Goal: Information Seeking & Learning: Learn about a topic

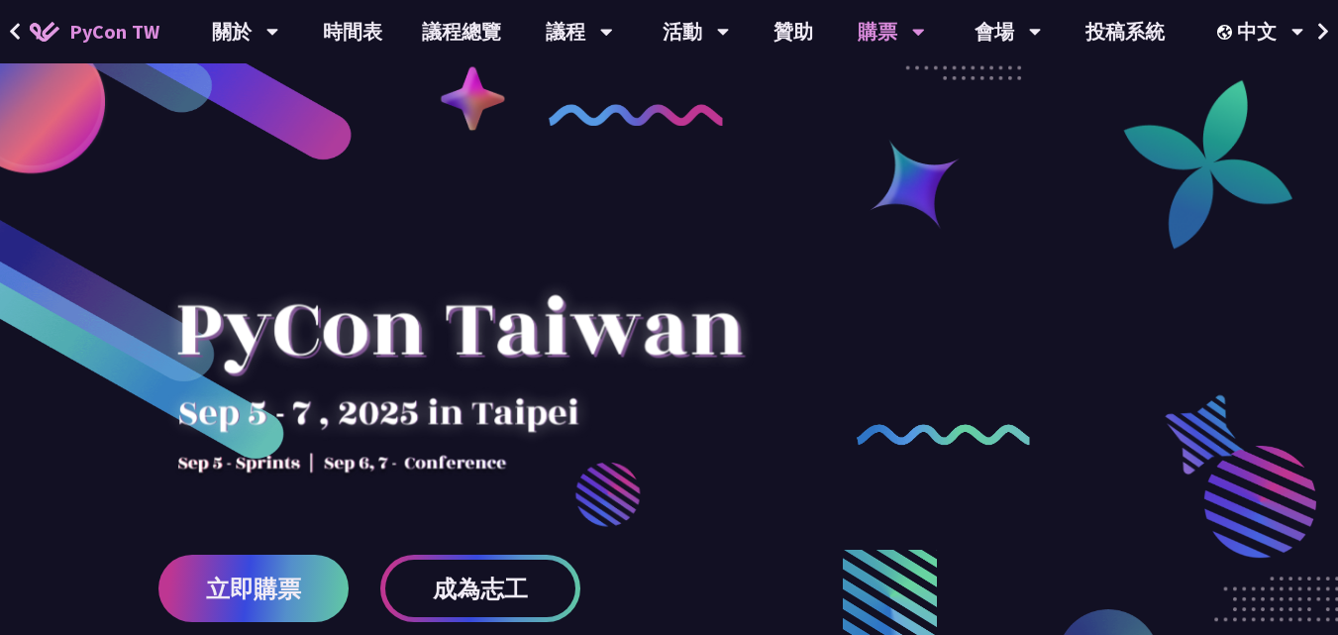
click at [893, 30] on div "購票" at bounding box center [891, 31] width 67 height 63
click at [921, 27] on icon at bounding box center [918, 32] width 13 height 20
click at [912, 95] on link "購票資訊" at bounding box center [891, 91] width 190 height 47
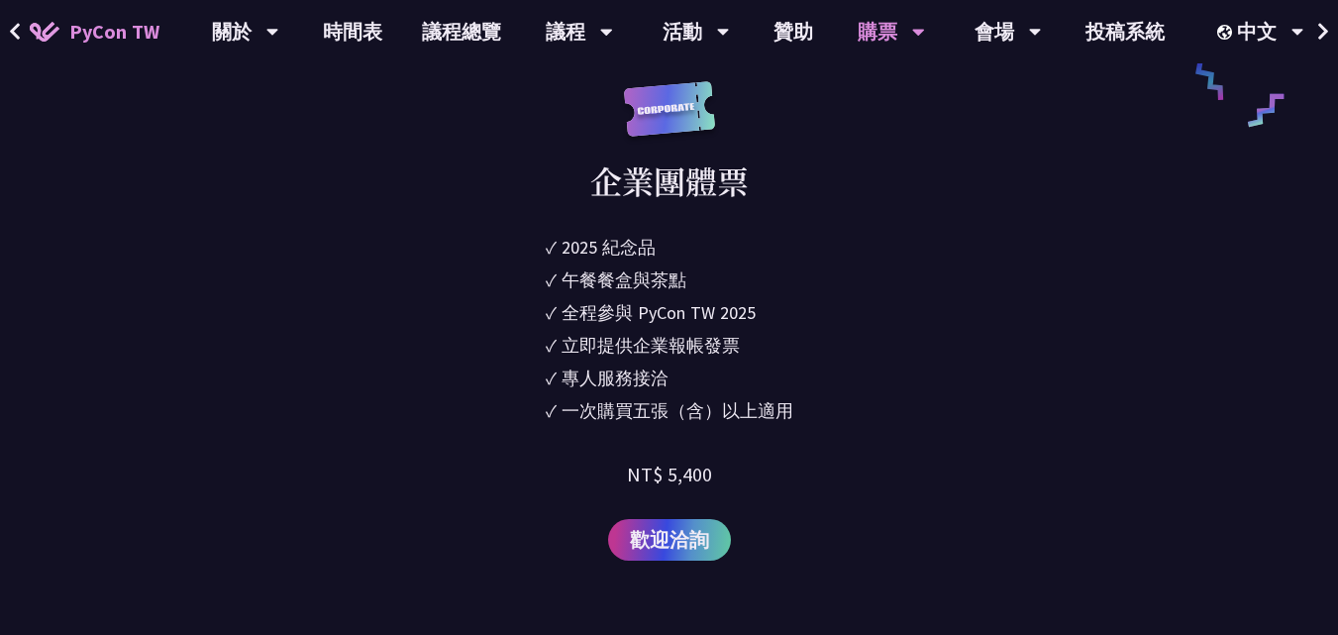
scroll to position [1585, 0]
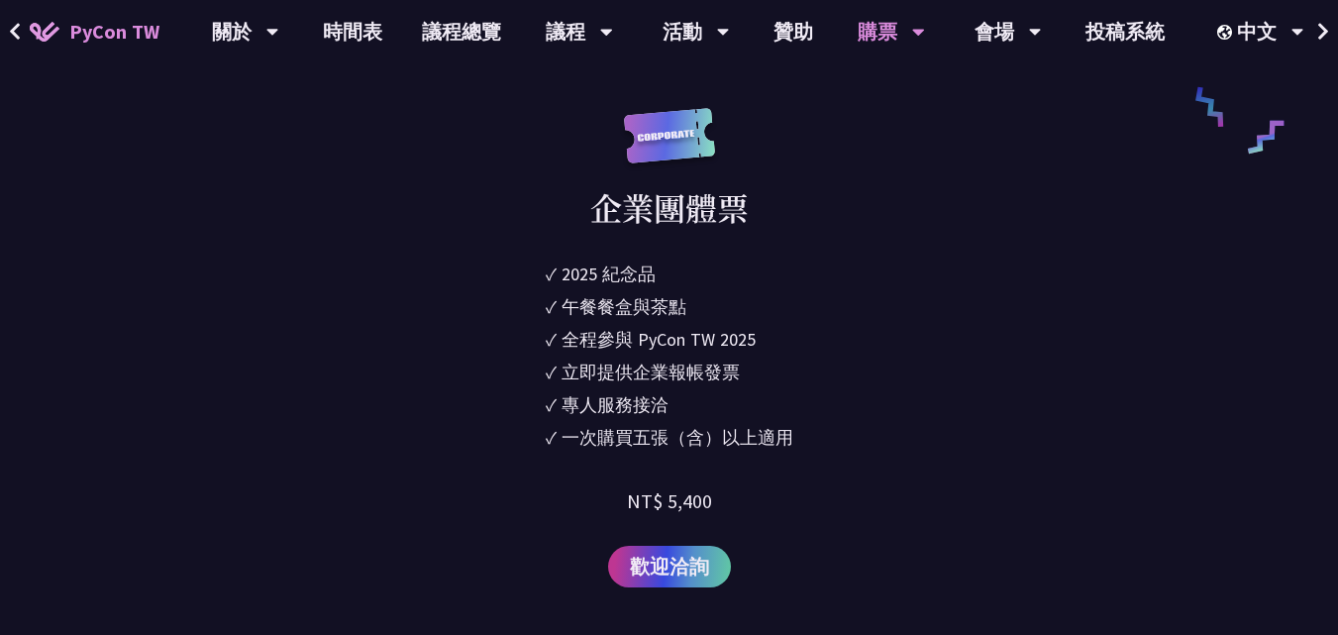
drag, startPoint x: 634, startPoint y: 434, endPoint x: 774, endPoint y: 416, distance: 140.8
click at [773, 416] on ul "✓ 2025 紀念品 ✓ 午餐餐盒與茶點 ✓ 全程參與 PyCon TW 2025 ✓ 立即提供企業報帳發票 ✓ 專人服務接洽 ✓ 一次購買五張（含）以上適用" at bounding box center [670, 359] width 248 height 196
click at [804, 436] on div "企業團體票 ✓ 2025 紀念品 ✓ 午餐餐盒與茶點 ✓ 全程參與 PyCon TW 2025 ✓ 立即提供企業報帳發票 ✓ 專人服務接洽 ✓ 一次購買五張（…" at bounding box center [669, 348] width 696 height 480
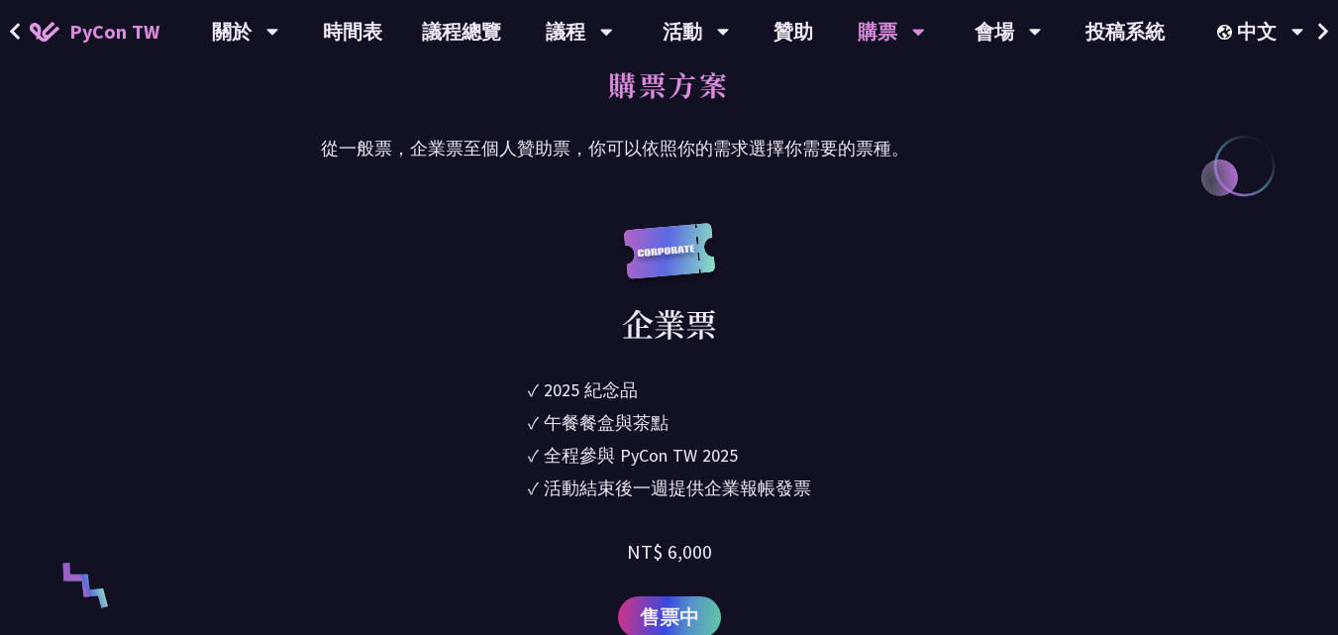
scroll to position [991, 0]
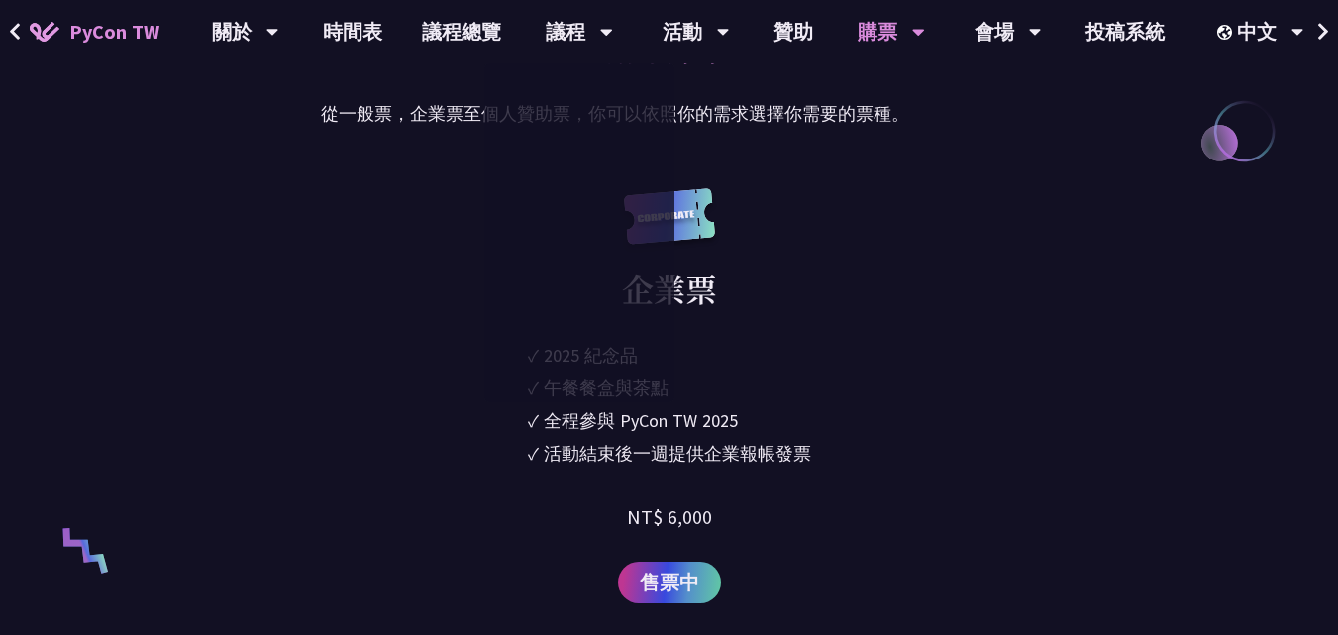
click at [854, 318] on div "企業票 ✓ 2025 紀念品 ✓ 午餐餐盒與茶點 ✓ 全程參與 PyCon TW 2025 ✓ 活動結束後一週提供企業報帳發票 NT$ 6,000 售票中" at bounding box center [669, 395] width 696 height 415
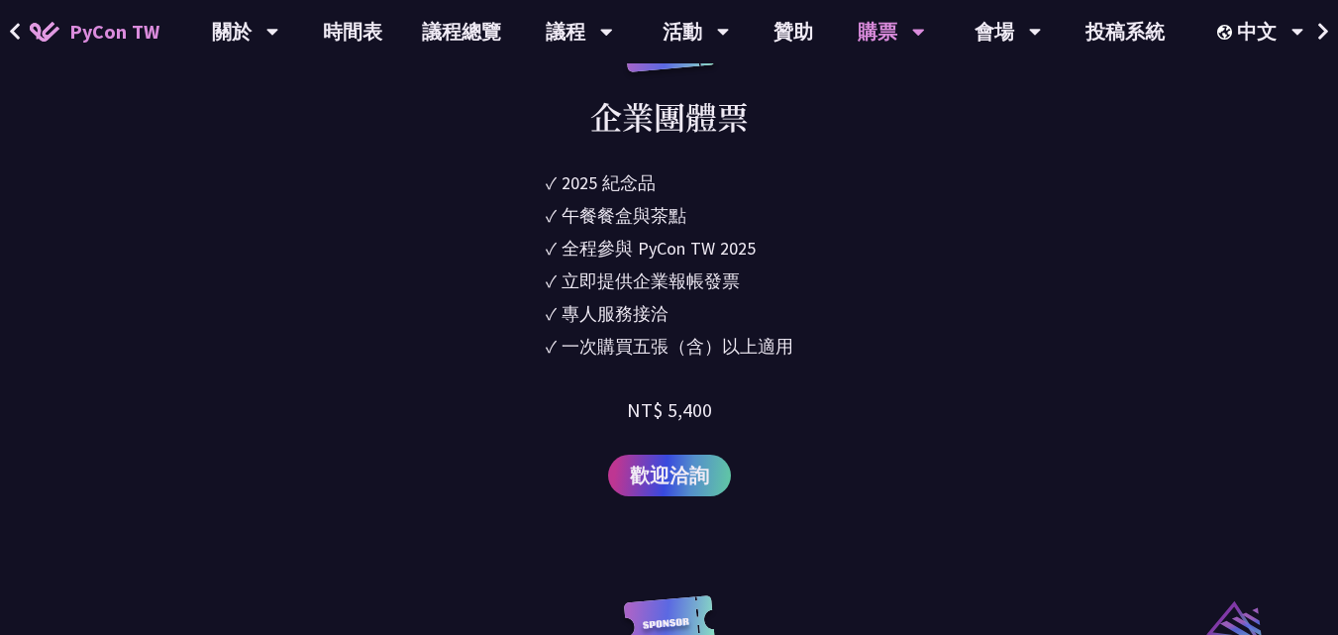
scroll to position [1684, 0]
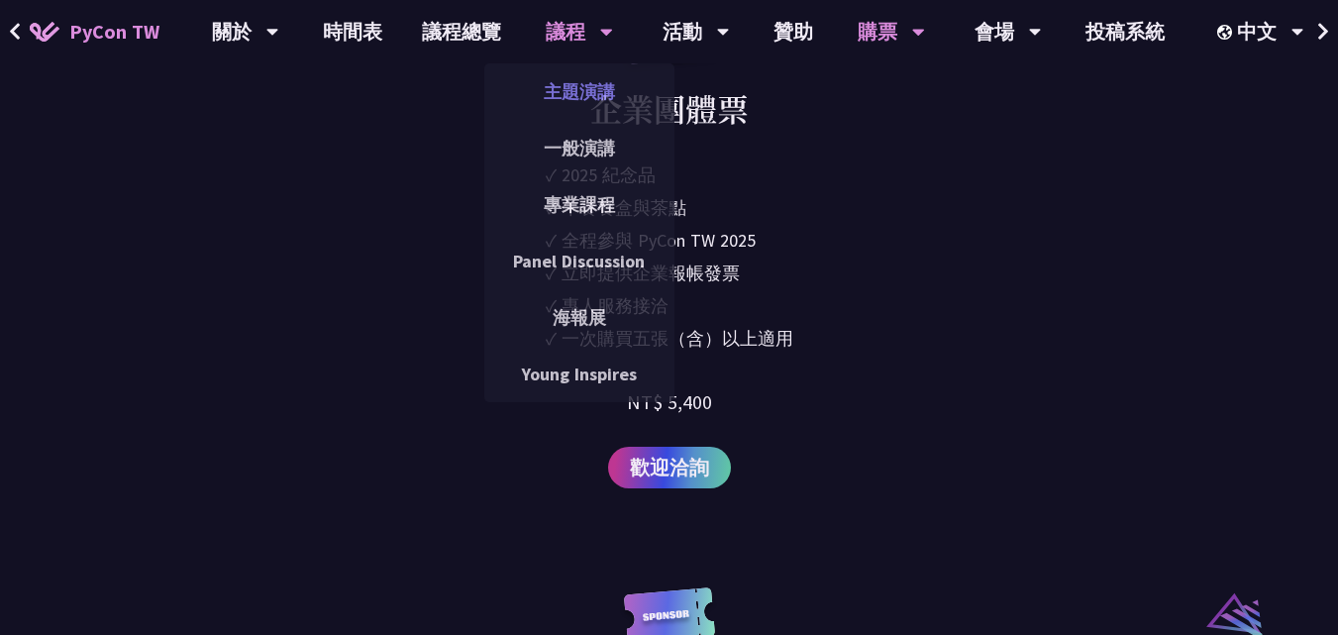
click at [593, 105] on link "主題演講" at bounding box center [579, 91] width 190 height 47
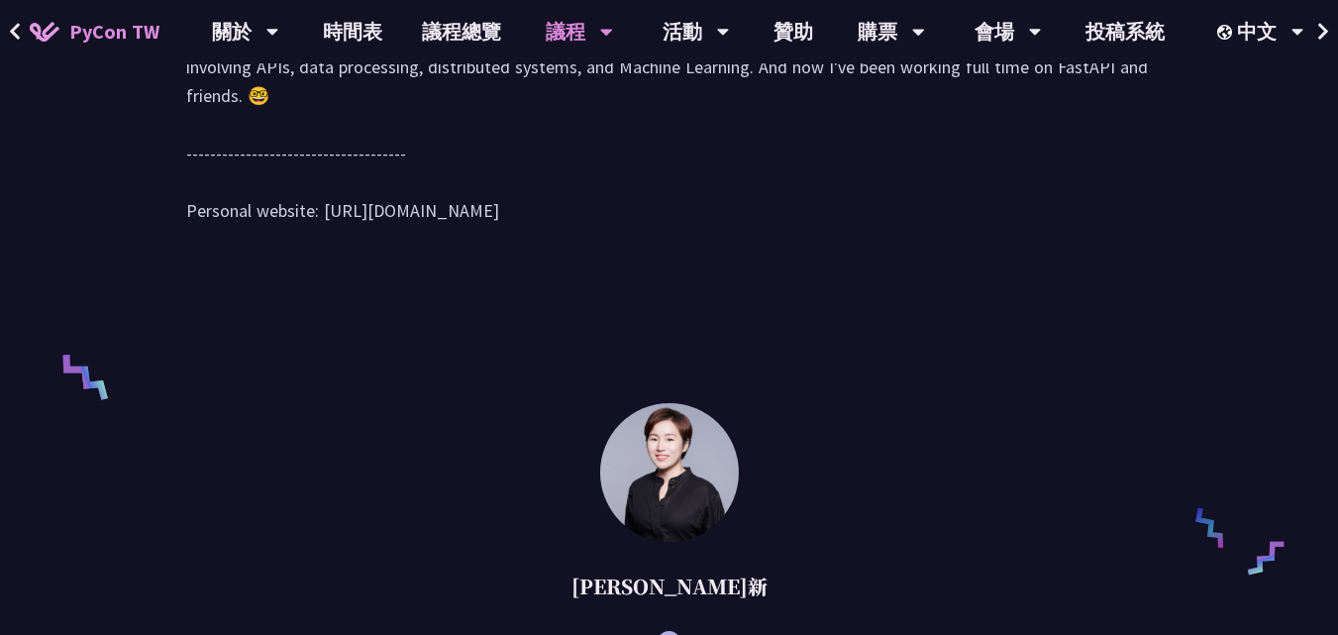
scroll to position [1189, 0]
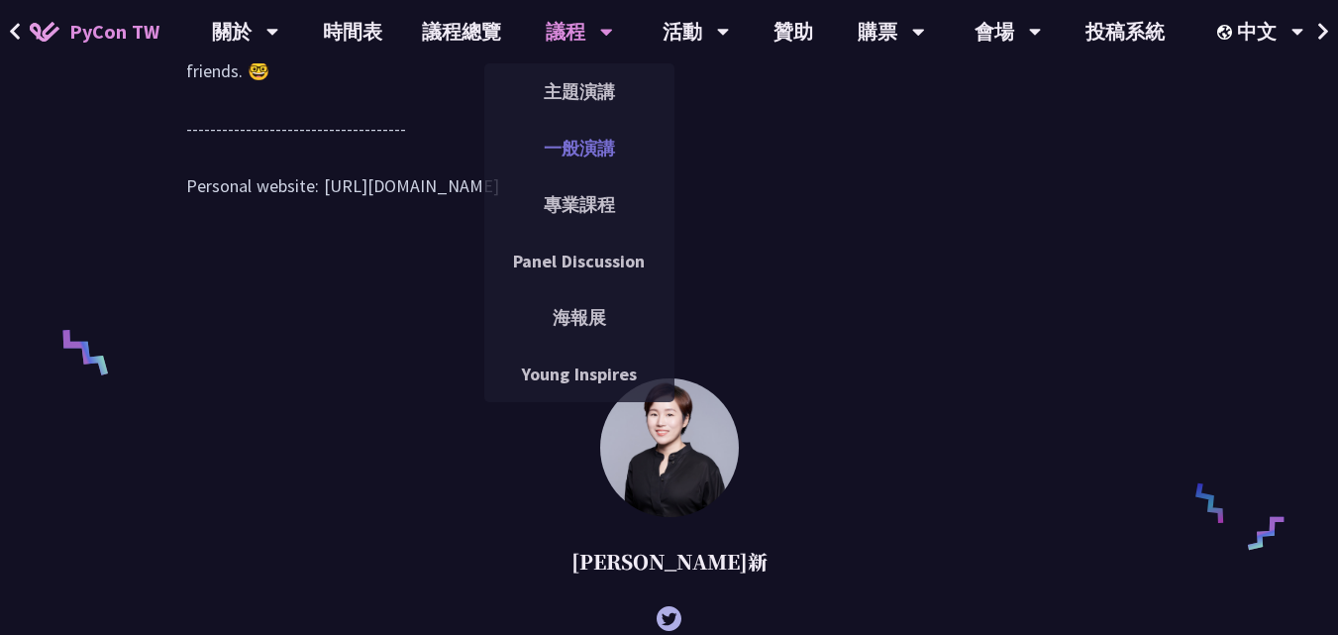
click at [573, 140] on link "一般演講" at bounding box center [579, 148] width 190 height 47
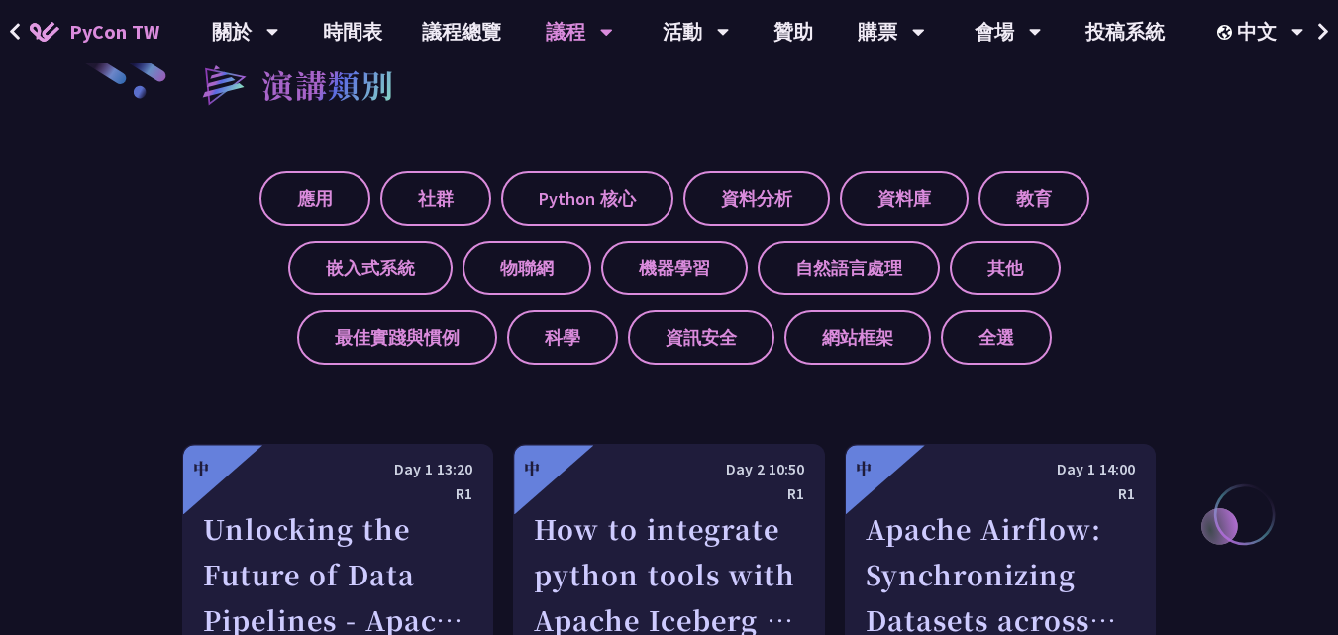
scroll to position [693, 0]
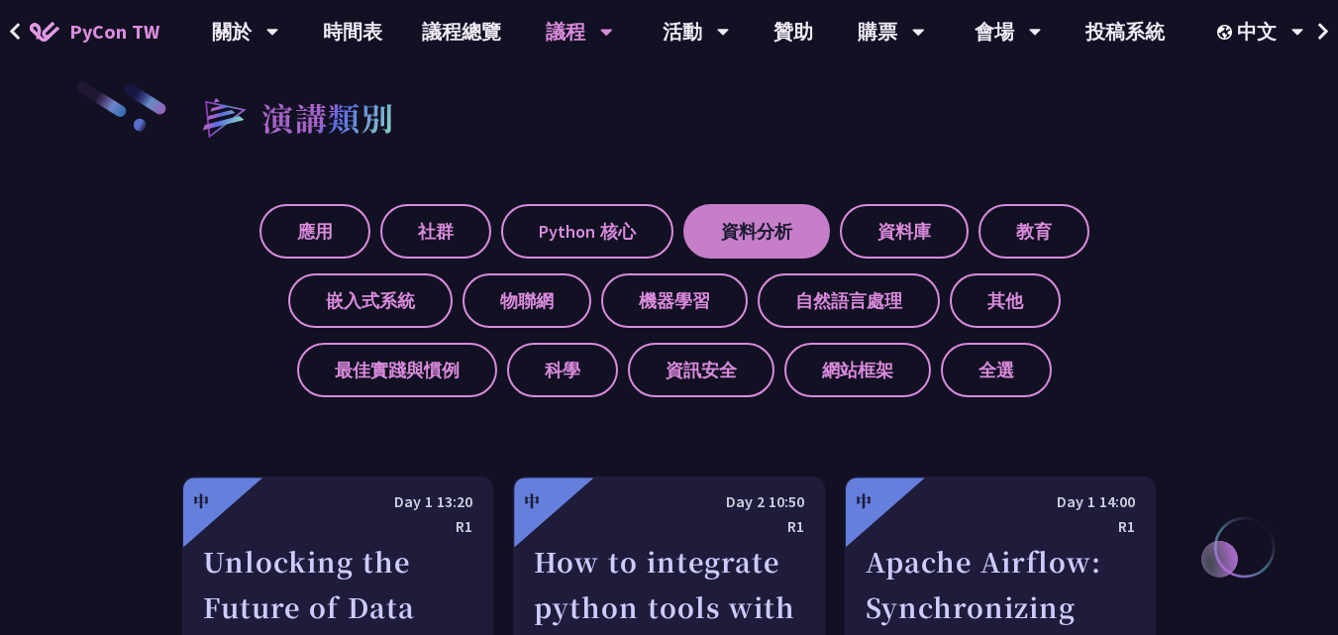
click at [717, 234] on label "資料分析" at bounding box center [756, 231] width 147 height 54
click at [0, 0] on input "資料分析" at bounding box center [0, 0] width 0 height 0
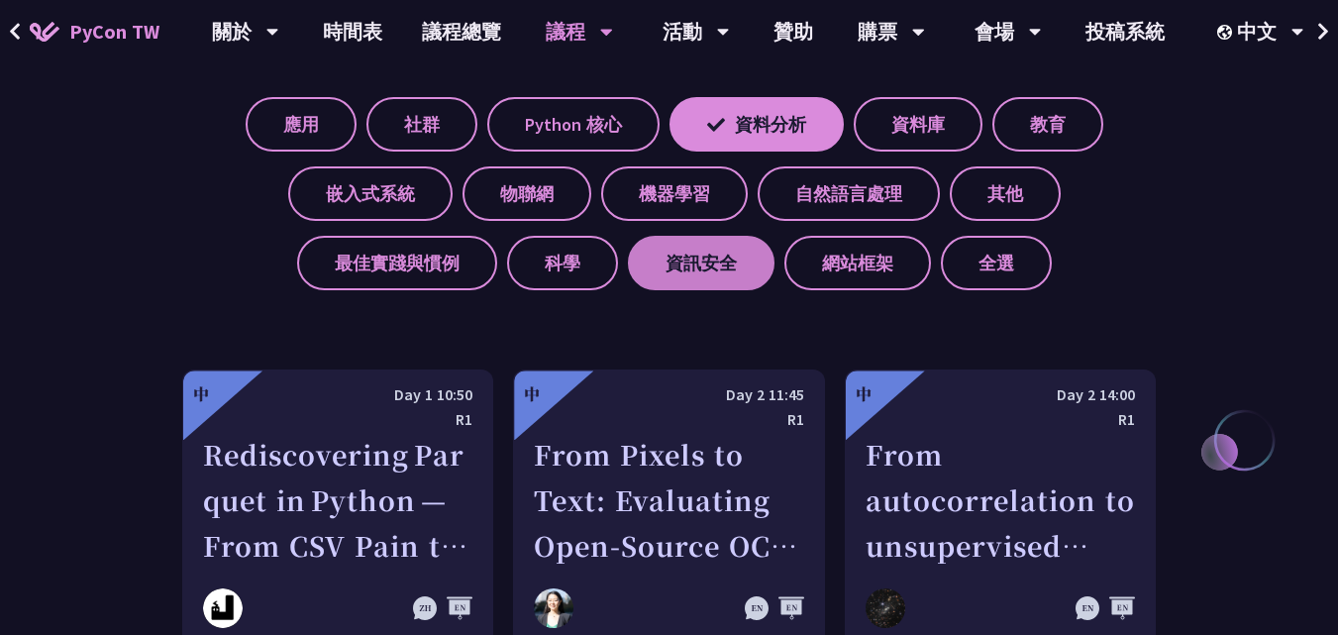
scroll to position [792, 0]
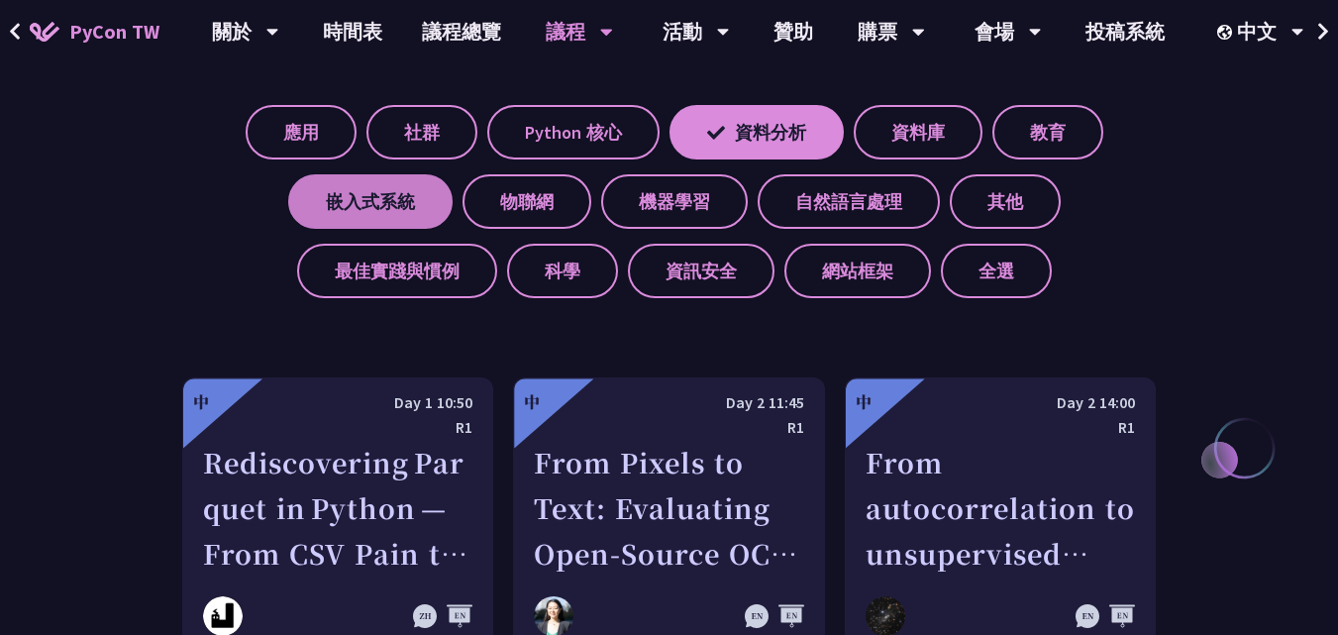
click at [398, 213] on label "嵌入式系統" at bounding box center [370, 201] width 164 height 54
click at [0, 0] on input "嵌入式系統" at bounding box center [0, 0] width 0 height 0
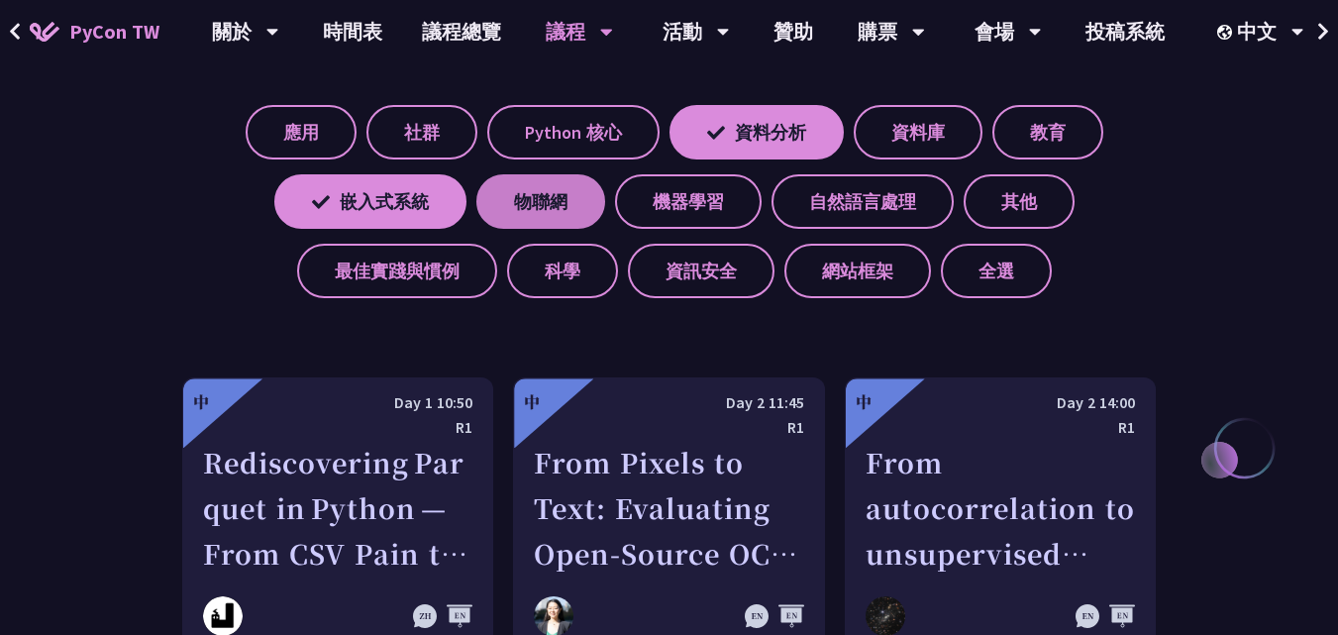
click at [508, 215] on label "物聯網" at bounding box center [540, 201] width 129 height 54
click at [0, 0] on input "物聯網" at bounding box center [0, 0] width 0 height 0
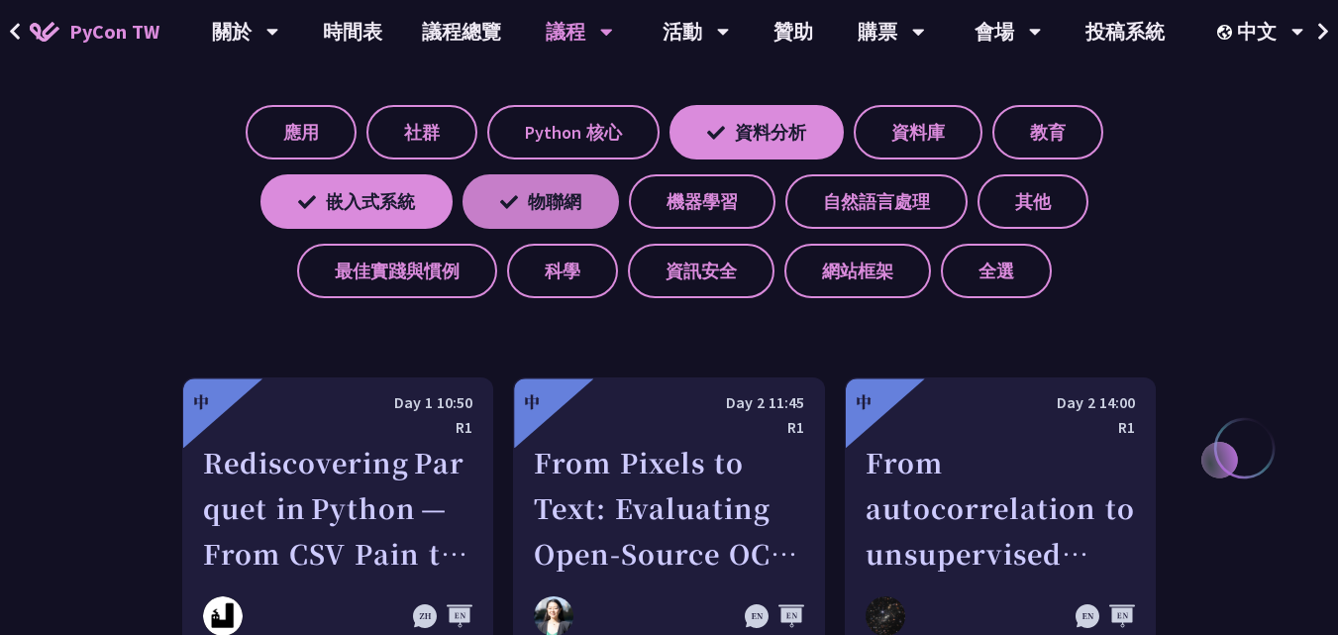
click at [560, 203] on label "物聯網" at bounding box center [541, 201] width 157 height 54
click at [0, 0] on input "物聯網" at bounding box center [0, 0] width 0 height 0
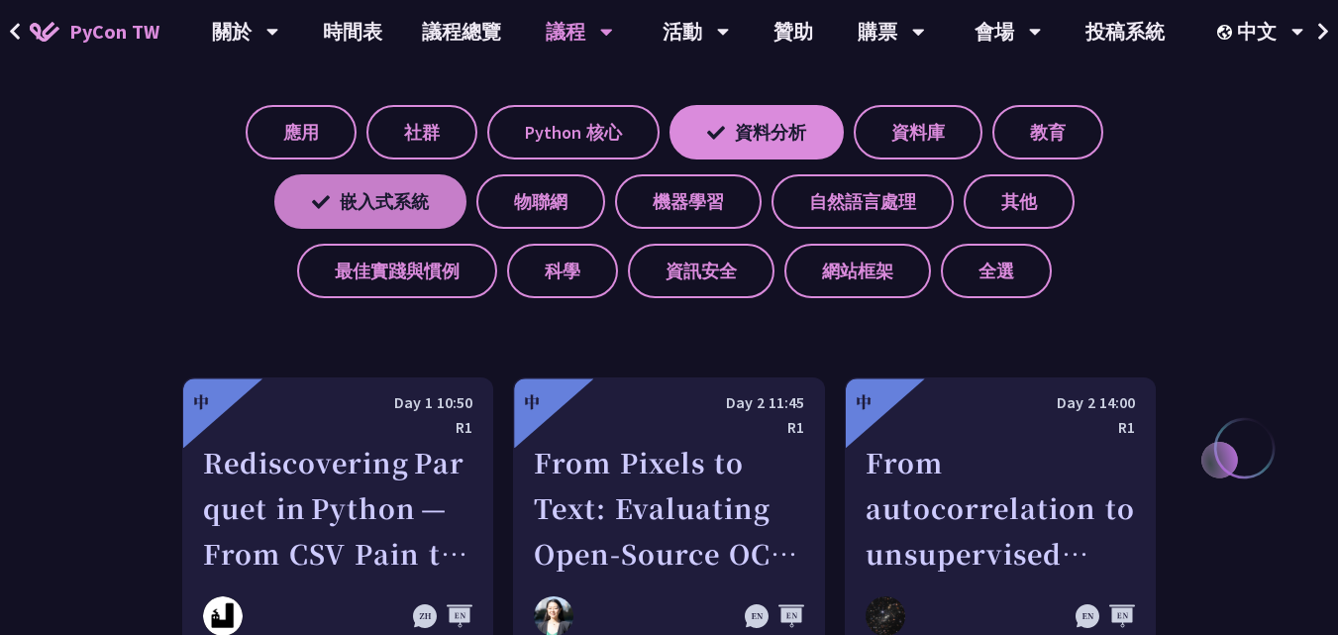
click at [403, 201] on label "嵌入式系統" at bounding box center [370, 201] width 192 height 54
click at [0, 0] on input "嵌入式系統" at bounding box center [0, 0] width 0 height 0
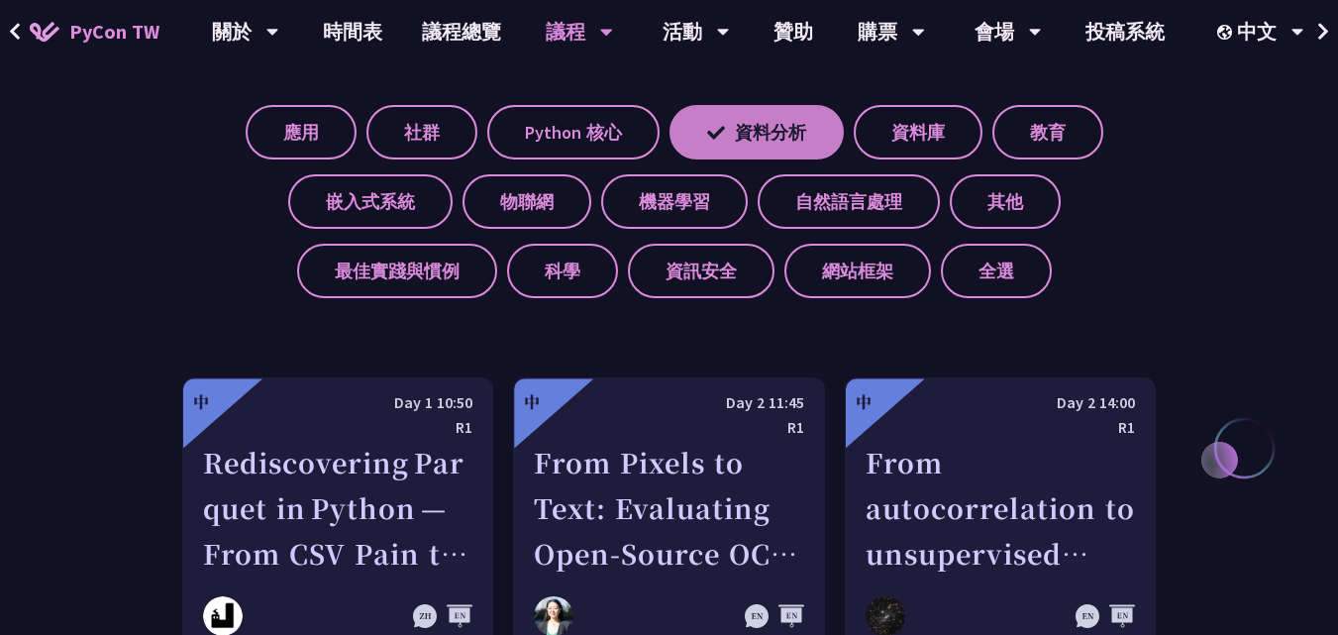
click at [757, 136] on label "資料分析" at bounding box center [757, 132] width 174 height 54
click at [0, 0] on input "資料分析" at bounding box center [0, 0] width 0 height 0
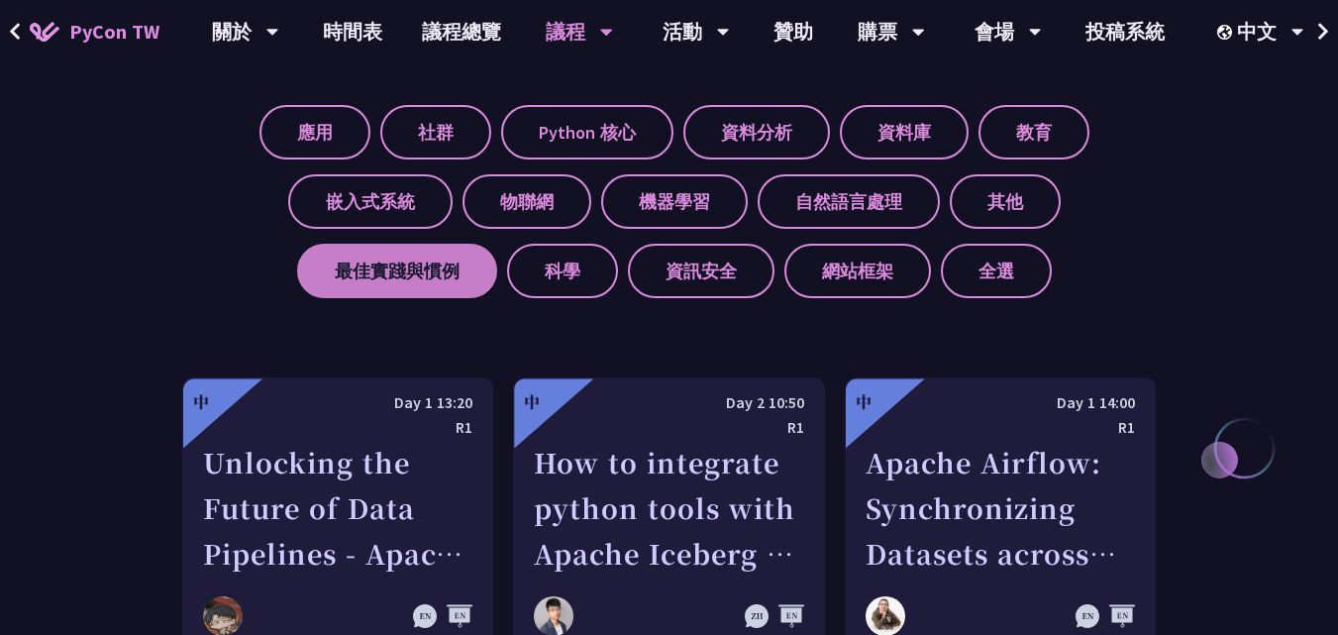
click at [456, 261] on label "最佳實踐與慣例" at bounding box center [397, 271] width 200 height 54
click at [0, 0] on input "最佳實踐與慣例" at bounding box center [0, 0] width 0 height 0
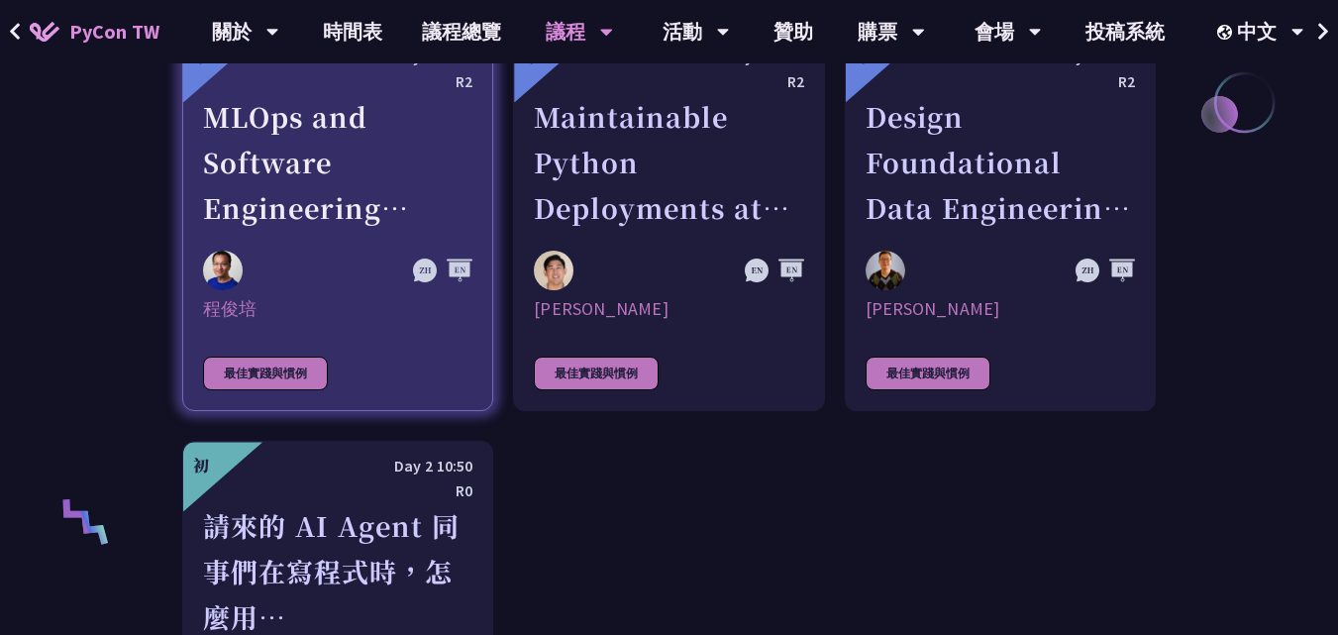
scroll to position [1090, 0]
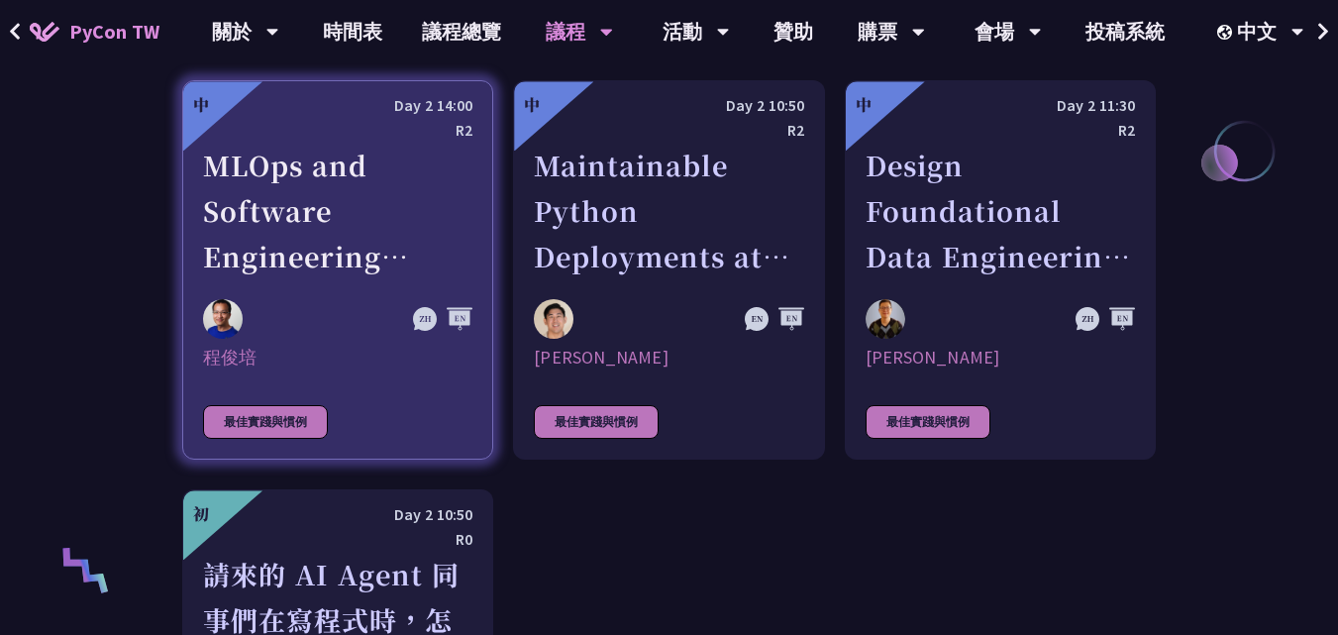
click at [283, 248] on div "MLOps and Software Engineering Automation Challenges in Production" at bounding box center [337, 211] width 269 height 137
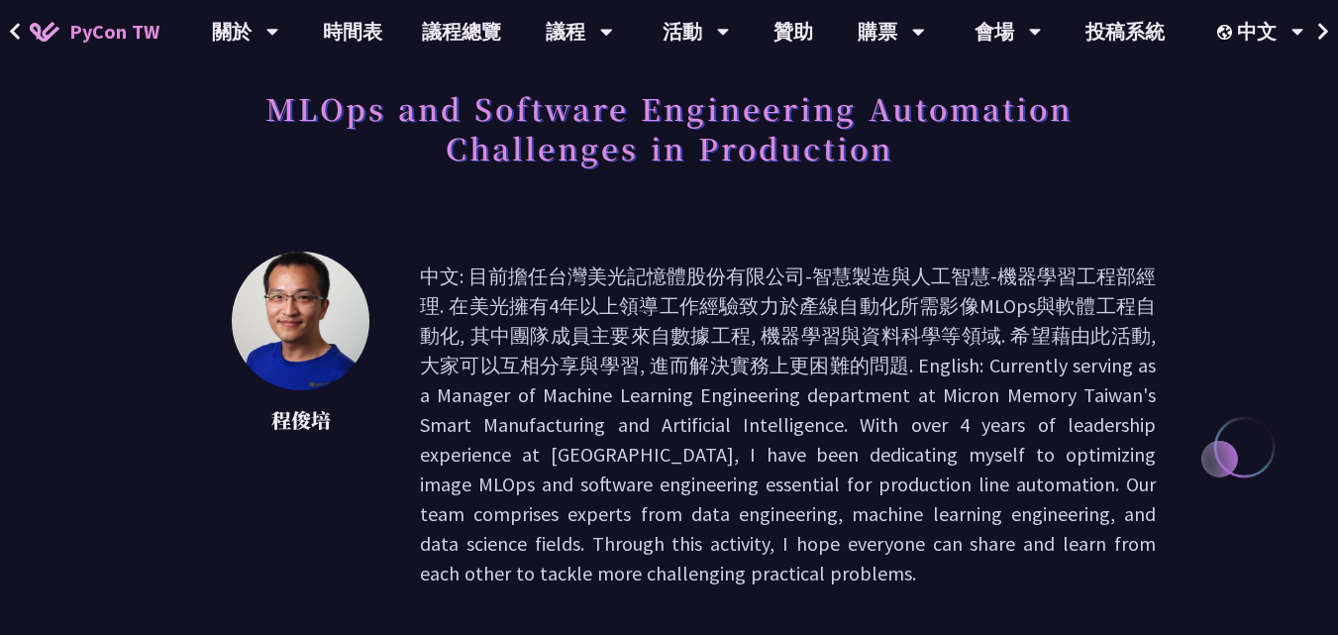
scroll to position [99, 0]
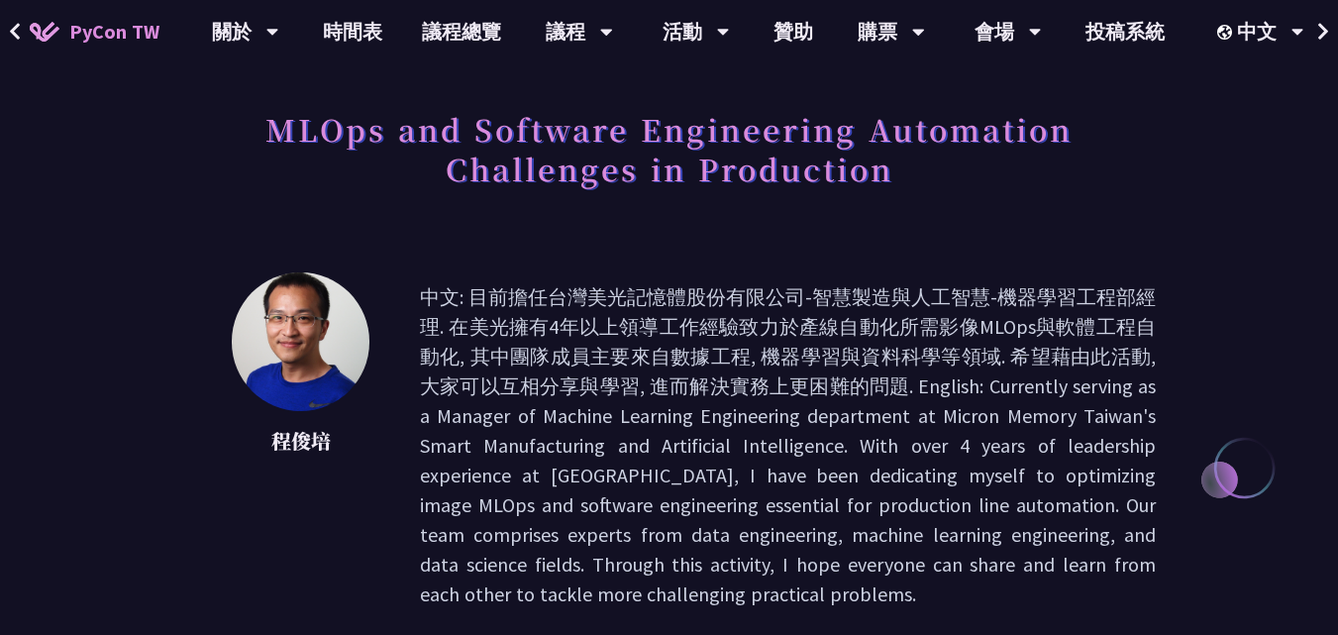
drag, startPoint x: 550, startPoint y: 307, endPoint x: 571, endPoint y: 303, distance: 21.2
click at [569, 305] on p "中文: 目前擔任台灣美光記憶體股份有限公司-智慧製造與人工智慧-機器學習工程部經理. 在美光擁有4年以上領導工作經驗致力於產線自動化所需影像MLOps與軟體工…" at bounding box center [788, 445] width 736 height 327
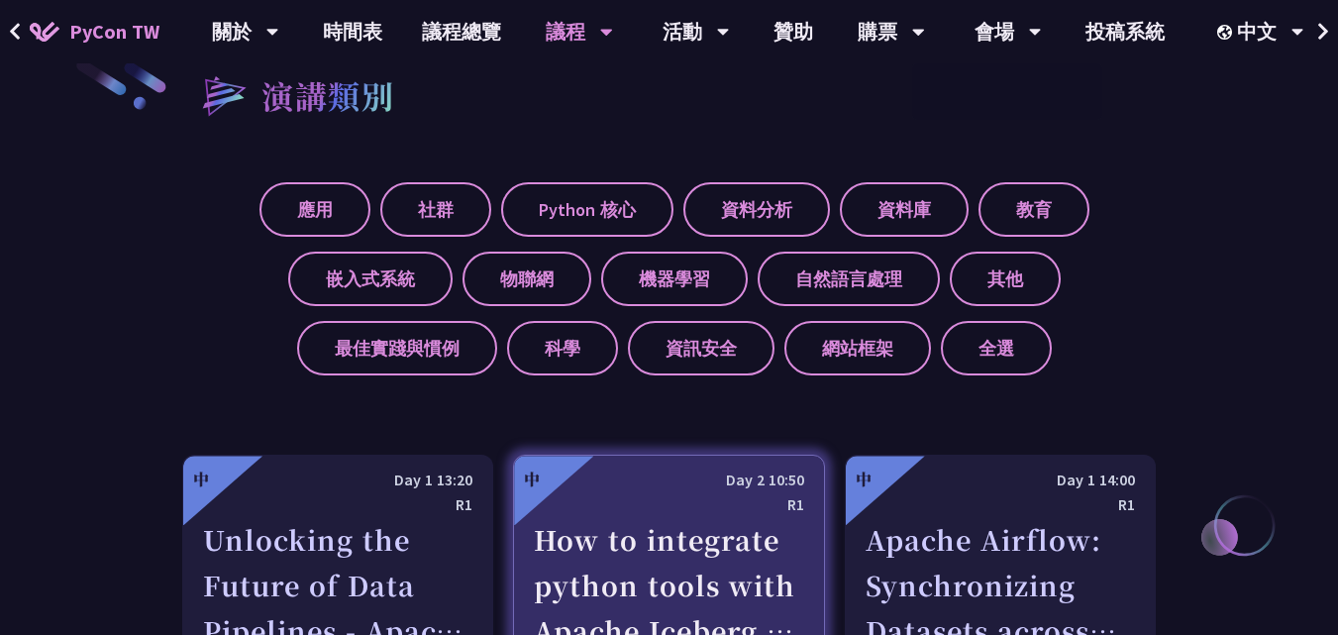
scroll to position [792, 0]
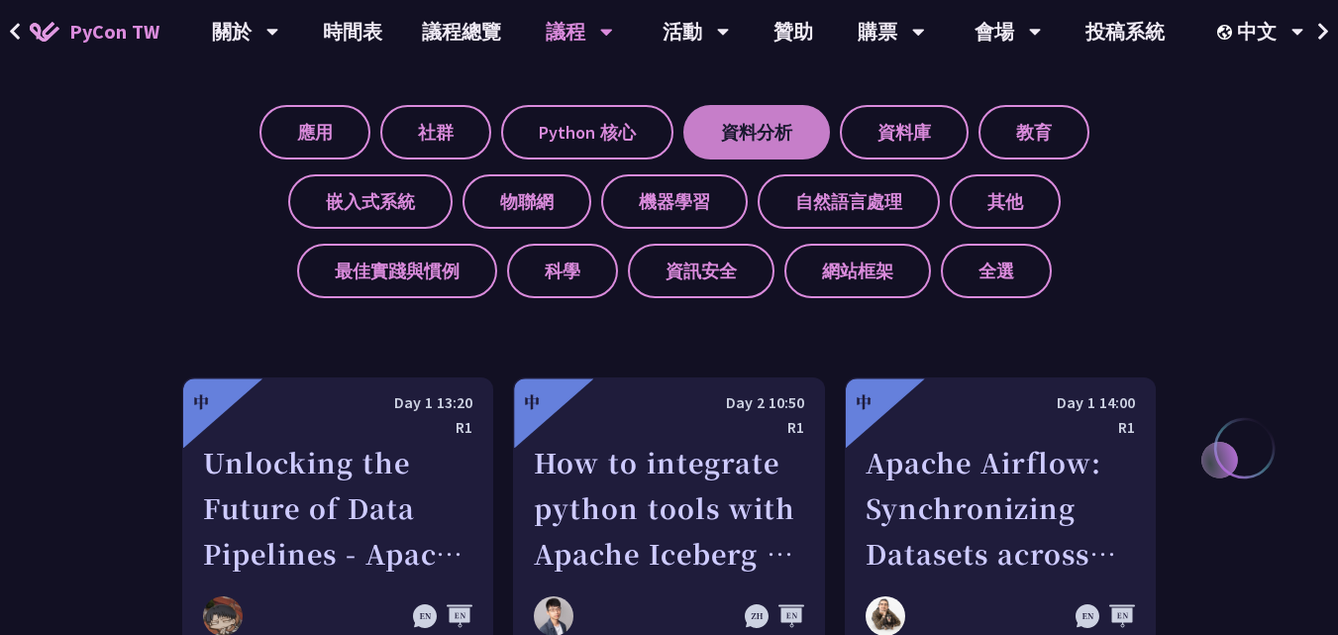
click at [740, 144] on label "資料分析" at bounding box center [756, 132] width 147 height 54
click at [0, 0] on input "資料分析" at bounding box center [0, 0] width 0 height 0
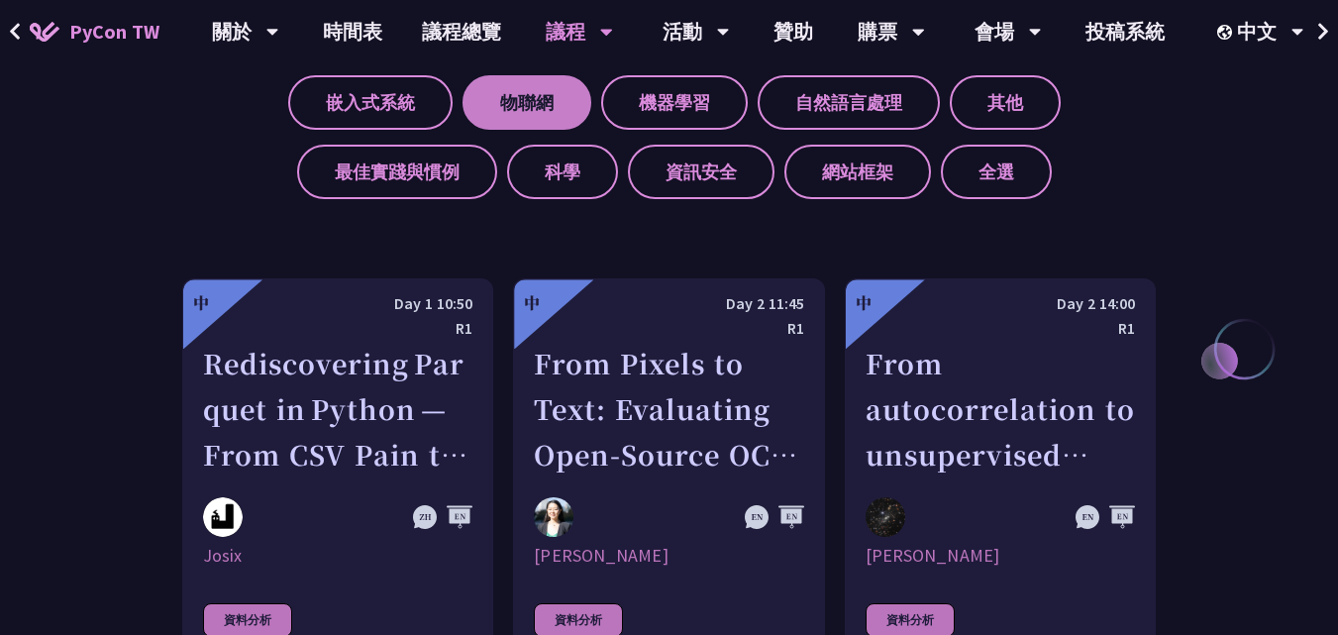
scroll to position [693, 0]
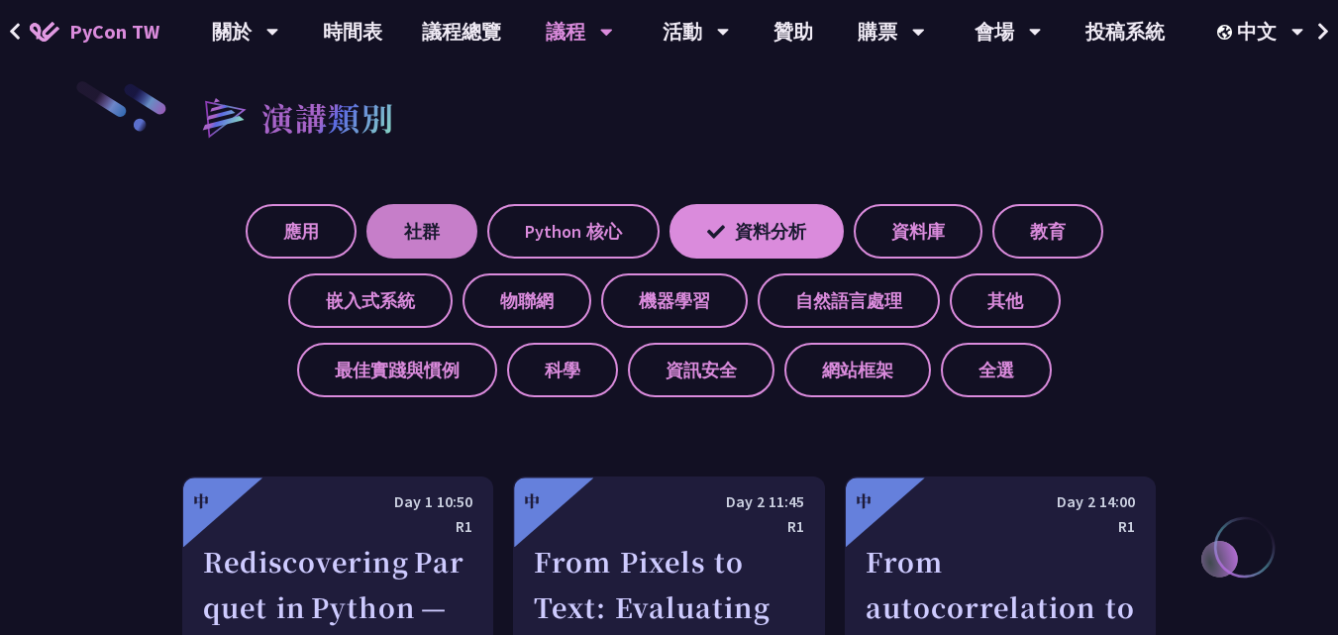
click at [469, 239] on label "社群" at bounding box center [422, 231] width 111 height 54
click at [0, 0] on input "社群" at bounding box center [0, 0] width 0 height 0
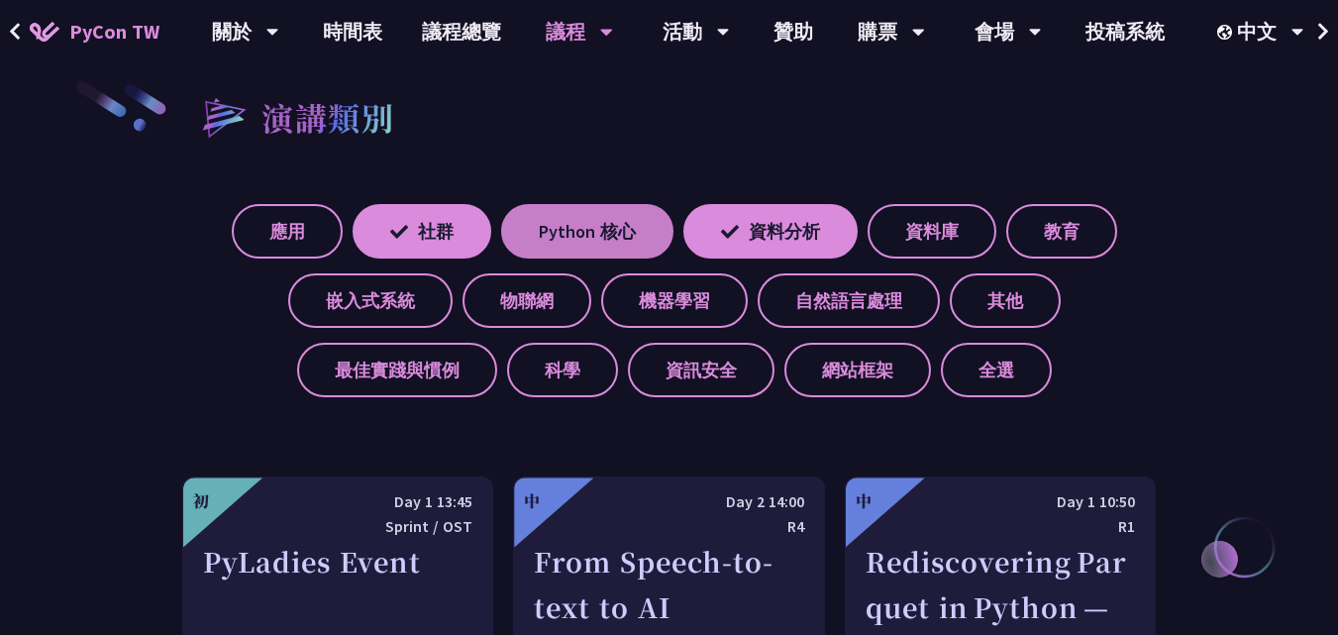
click at [555, 210] on label "Python 核心" at bounding box center [587, 231] width 172 height 54
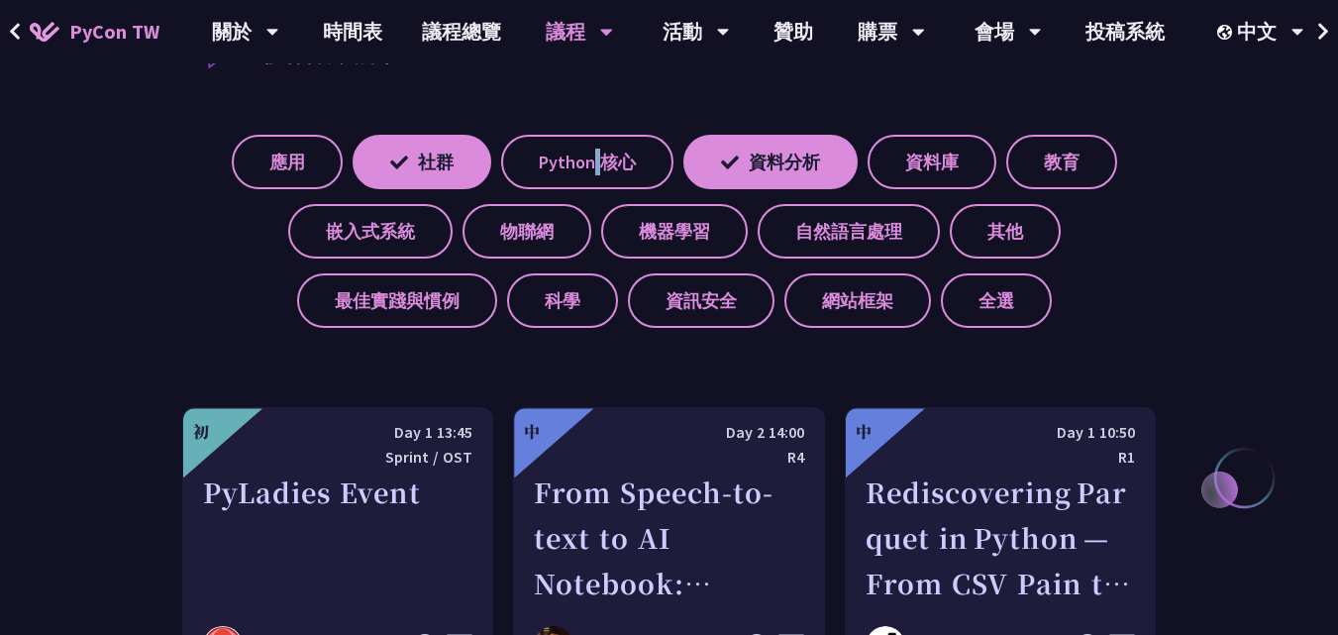
scroll to position [792, 0]
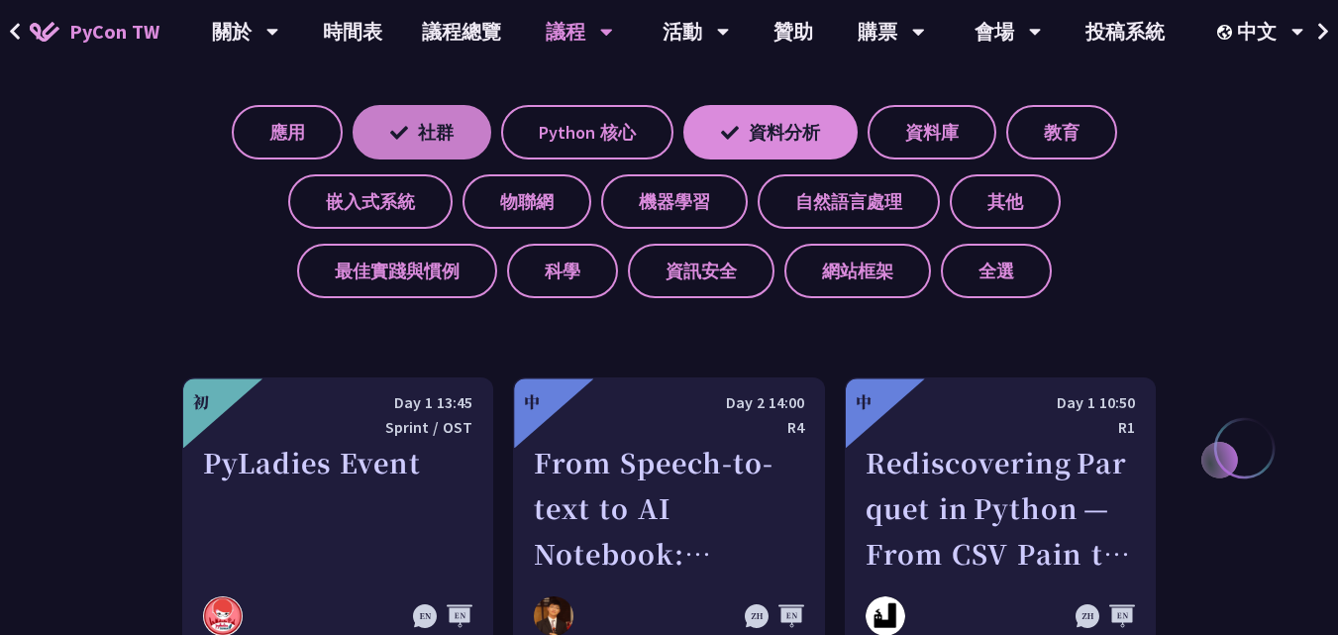
click at [414, 116] on label "社群" at bounding box center [422, 132] width 139 height 54
click at [0, 0] on input "社群" at bounding box center [0, 0] width 0 height 0
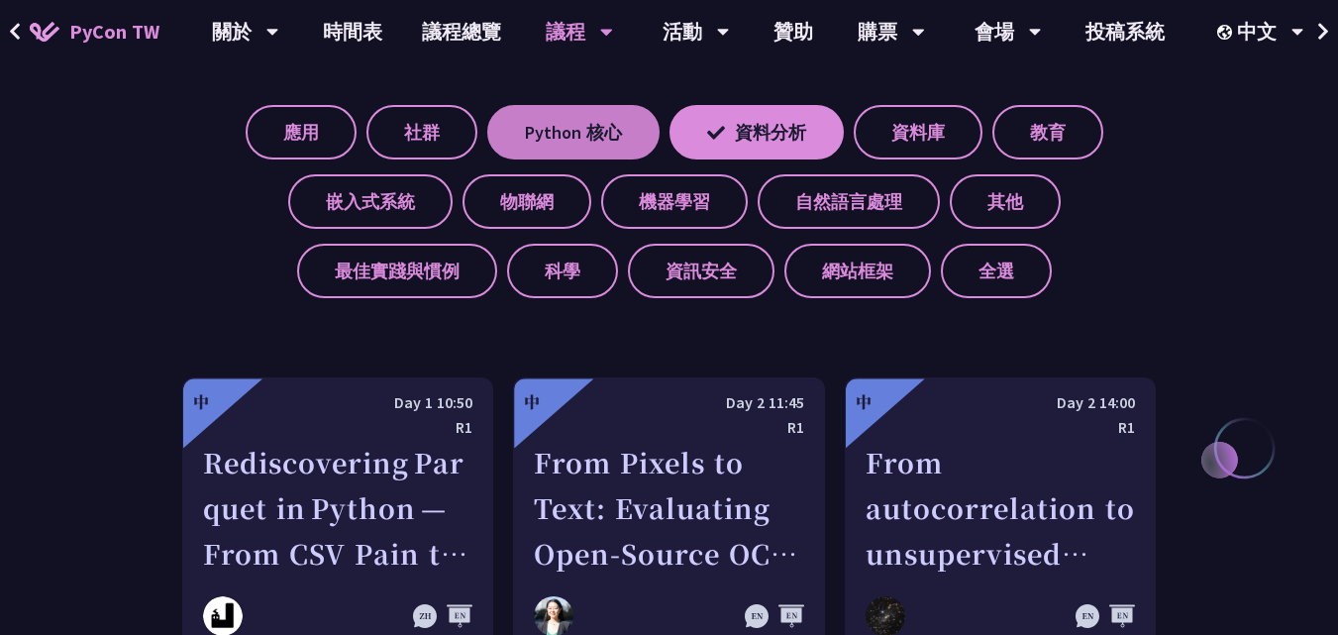
click at [553, 121] on label "Python 核心" at bounding box center [573, 132] width 172 height 54
click at [0, 0] on input "Python 核心" at bounding box center [0, 0] width 0 height 0
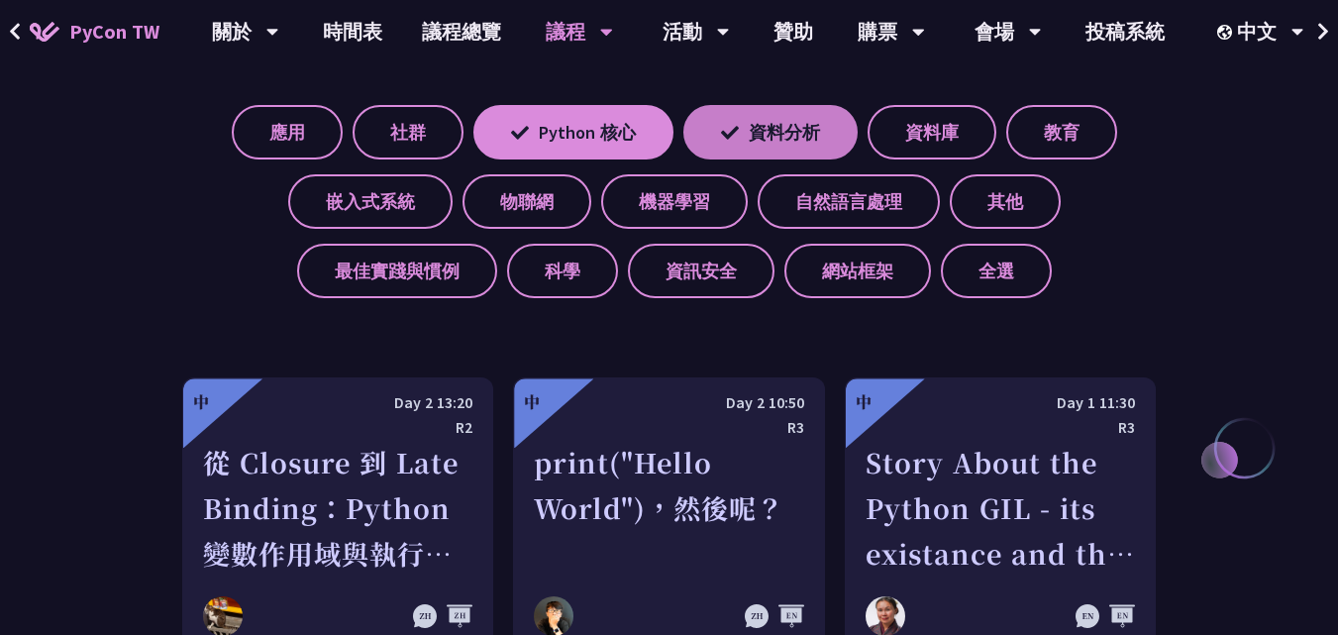
click at [808, 135] on label "資料分析" at bounding box center [770, 132] width 174 height 54
click at [0, 0] on input "資料分析" at bounding box center [0, 0] width 0 height 0
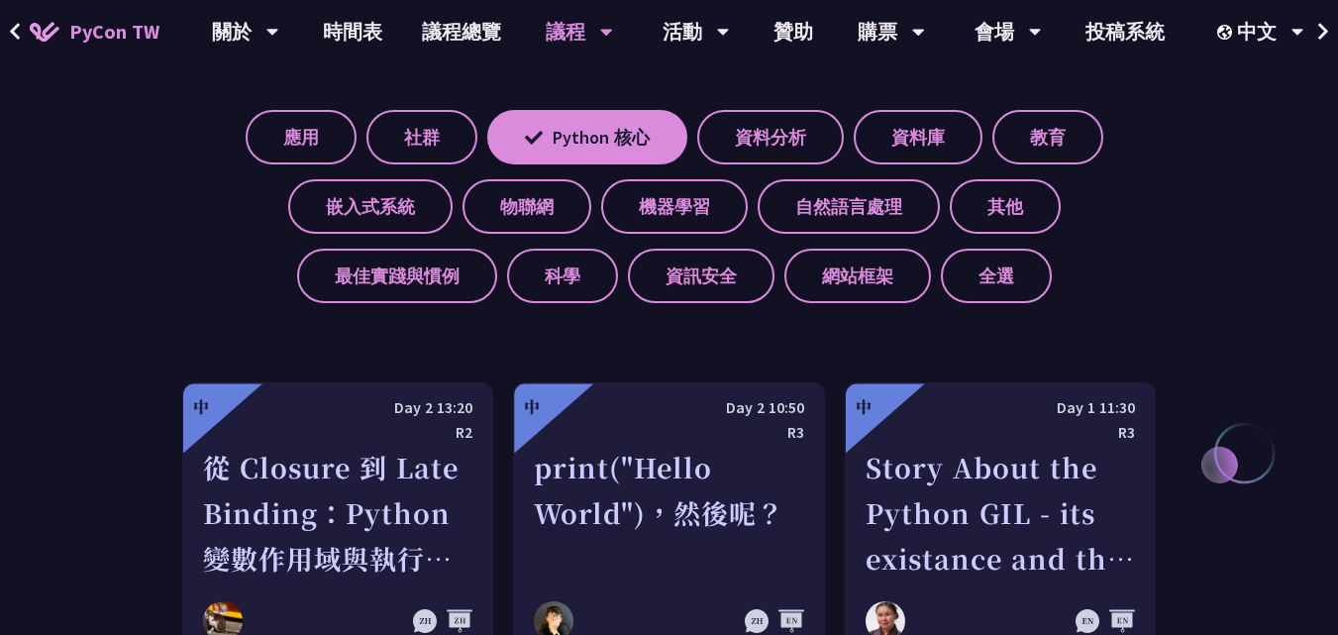
scroll to position [693, 0]
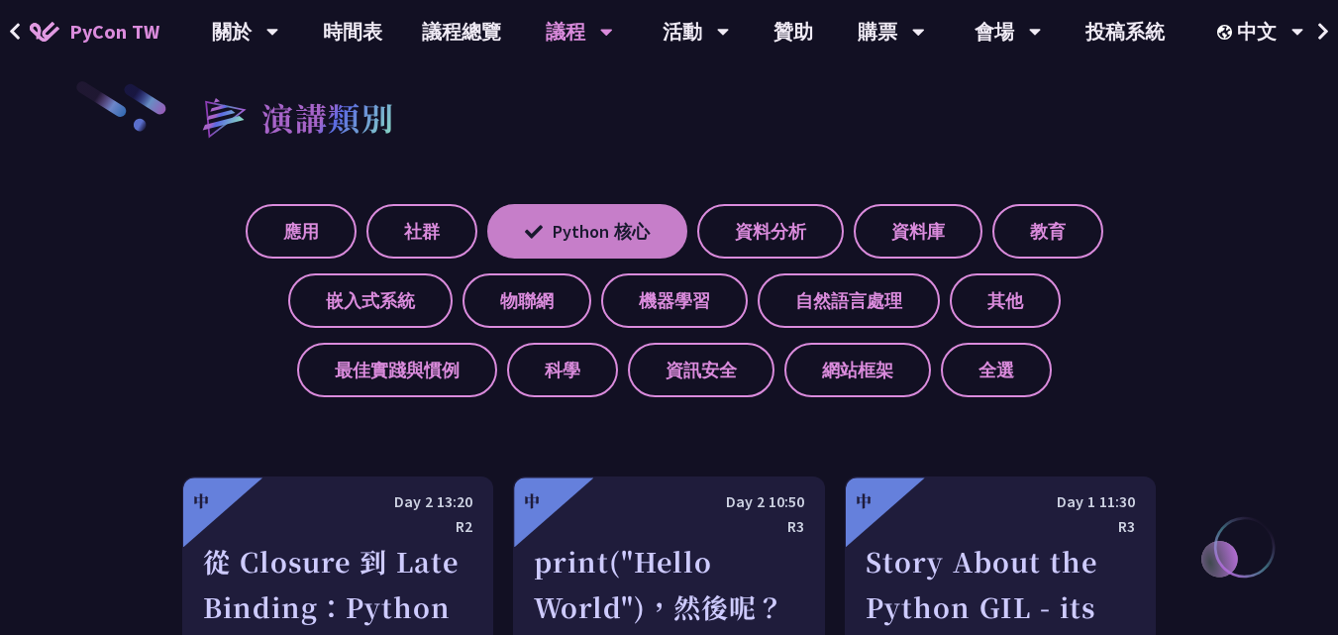
click at [647, 238] on label "Python 核心" at bounding box center [587, 231] width 200 height 54
click at [0, 0] on input "Python 核心" at bounding box center [0, 0] width 0 height 0
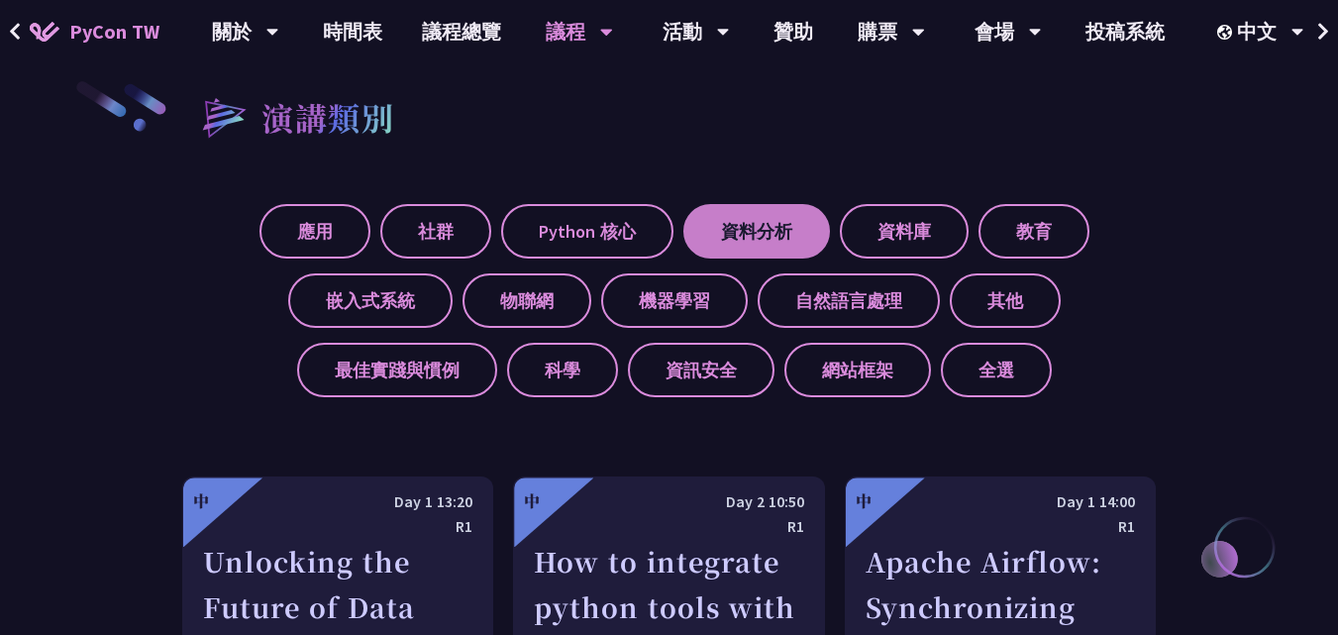
click at [729, 229] on label "資料分析" at bounding box center [756, 231] width 147 height 54
click at [0, 0] on input "資料分析" at bounding box center [0, 0] width 0 height 0
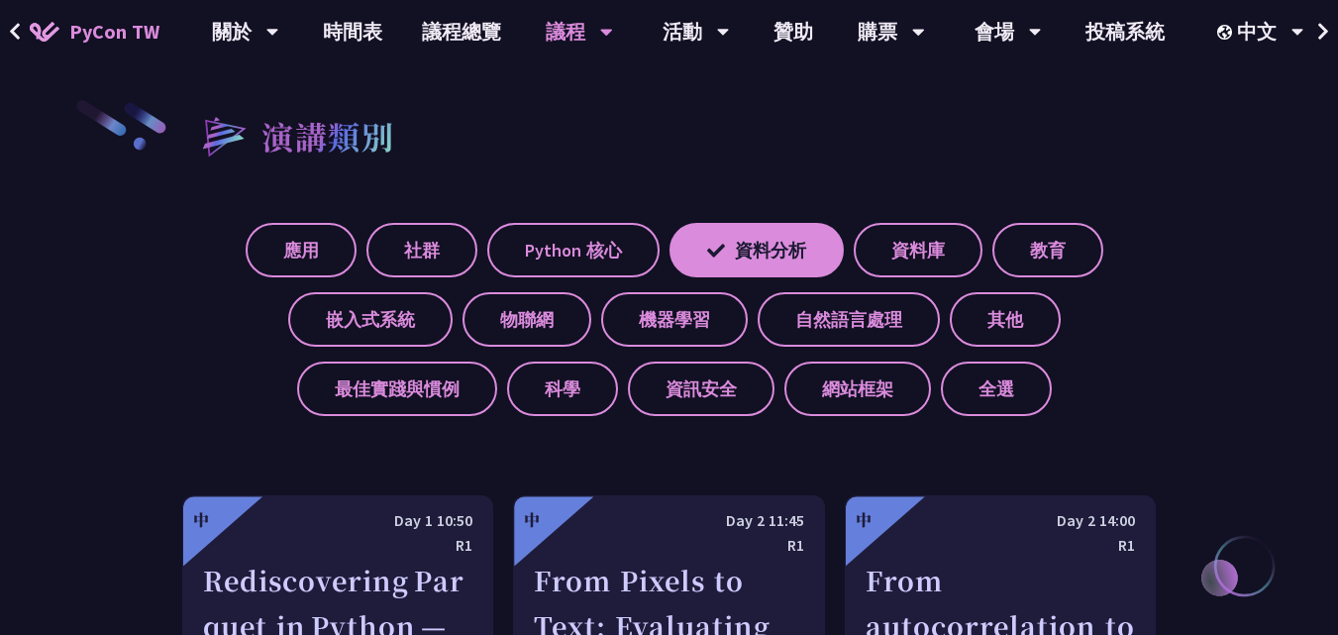
scroll to position [495, 0]
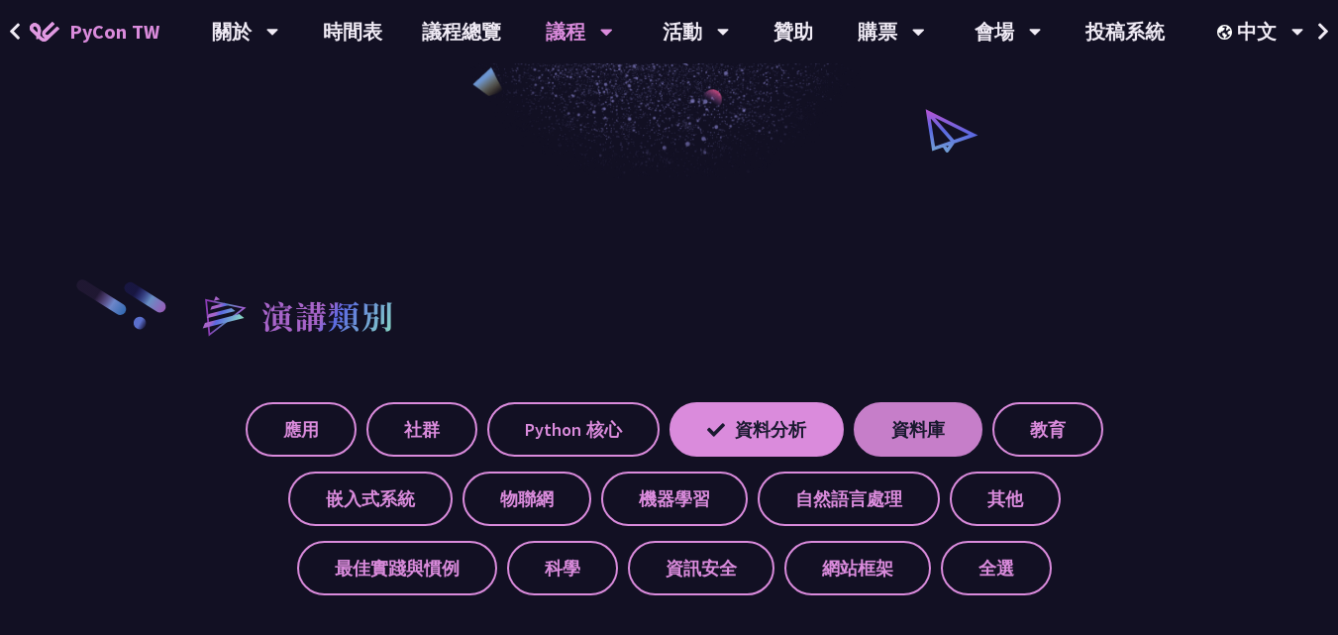
click at [910, 427] on label "資料庫" at bounding box center [918, 429] width 129 height 54
click at [0, 0] on input "資料庫" at bounding box center [0, 0] width 0 height 0
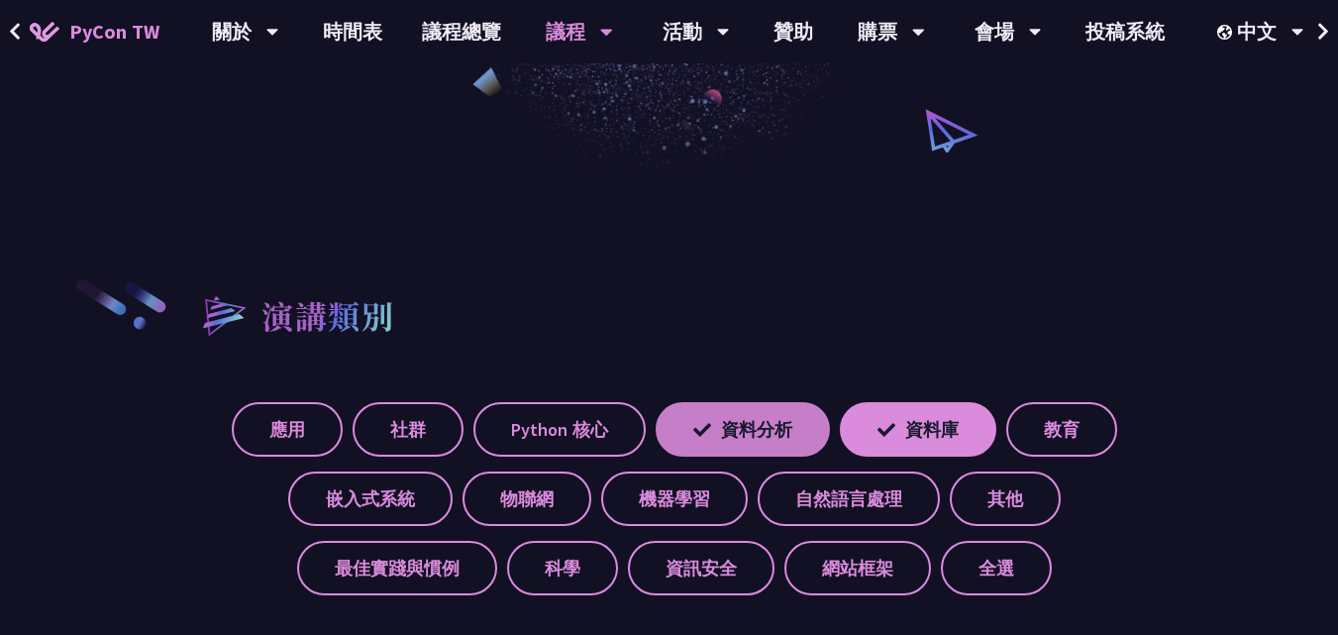
click at [792, 409] on label "資料分析" at bounding box center [743, 429] width 174 height 54
click at [0, 0] on input "資料分析" at bounding box center [0, 0] width 0 height 0
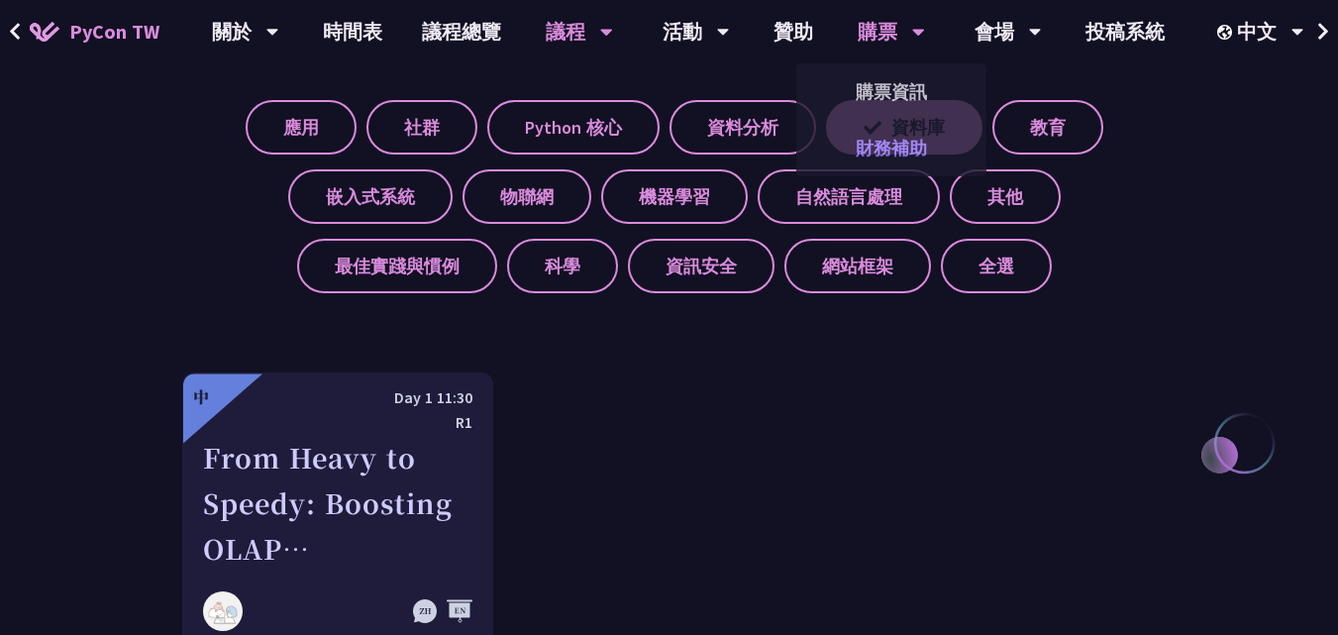
scroll to position [594, 0]
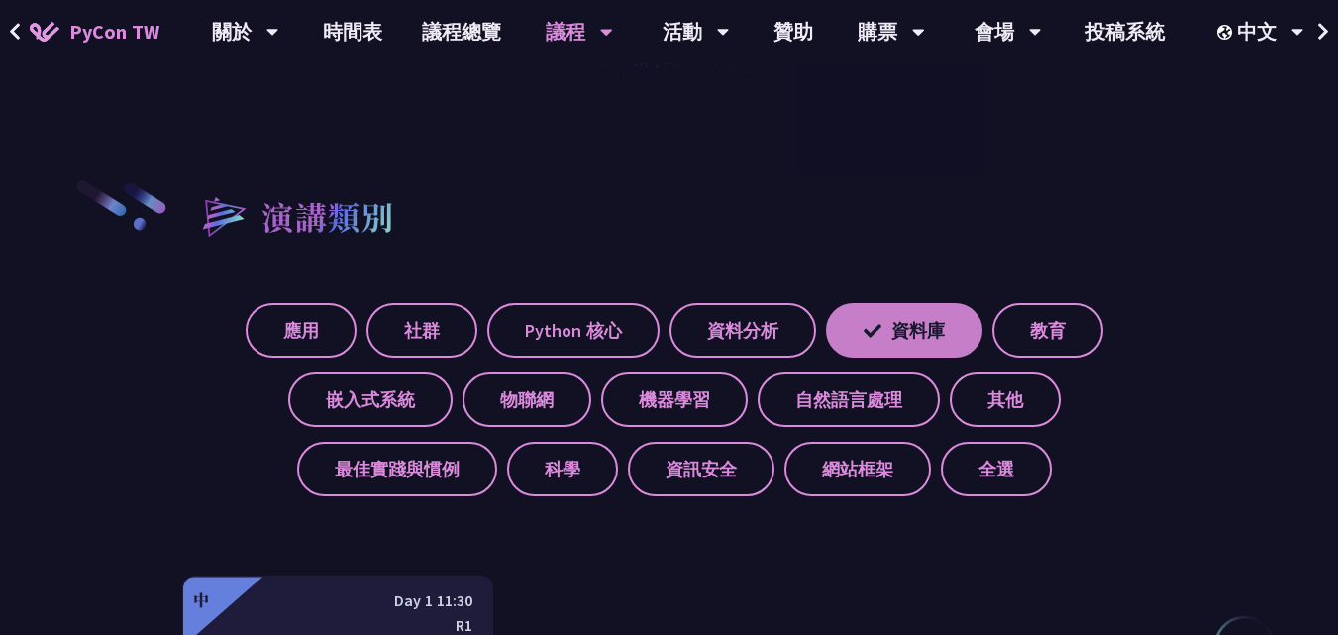
click at [880, 320] on label "資料庫" at bounding box center [904, 330] width 157 height 54
click at [0, 0] on input "資料庫" at bounding box center [0, 0] width 0 height 0
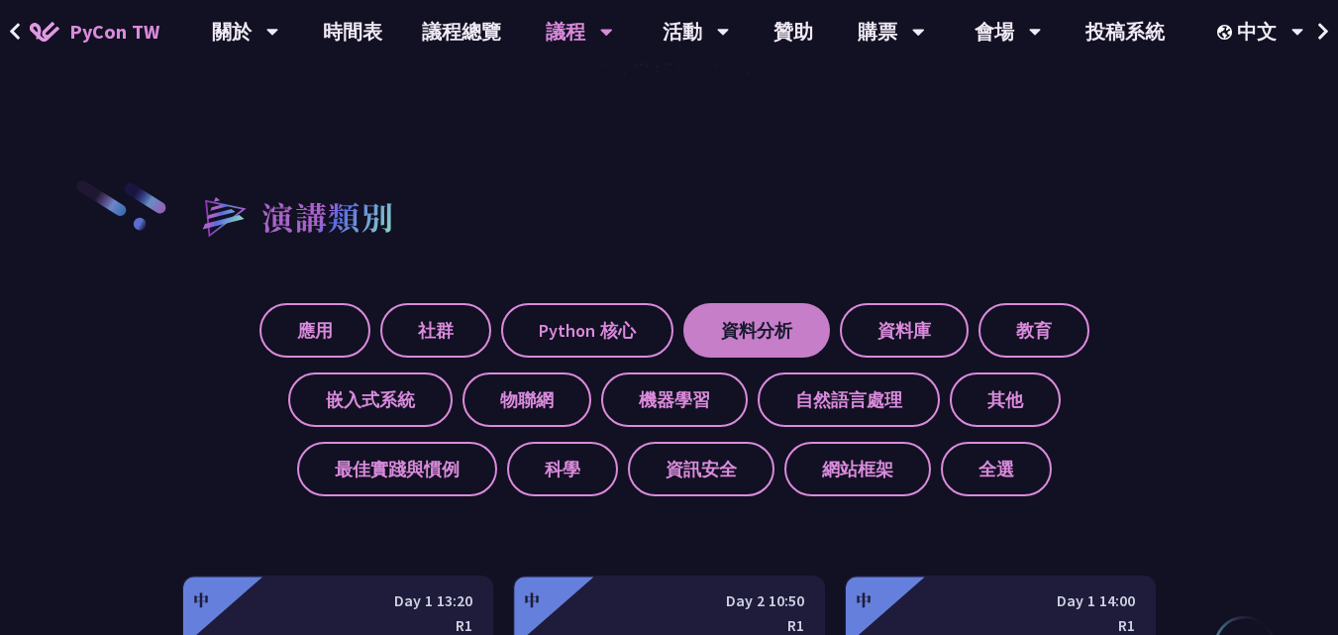
click at [794, 334] on label "資料分析" at bounding box center [756, 330] width 147 height 54
click at [0, 0] on input "資料分析" at bounding box center [0, 0] width 0 height 0
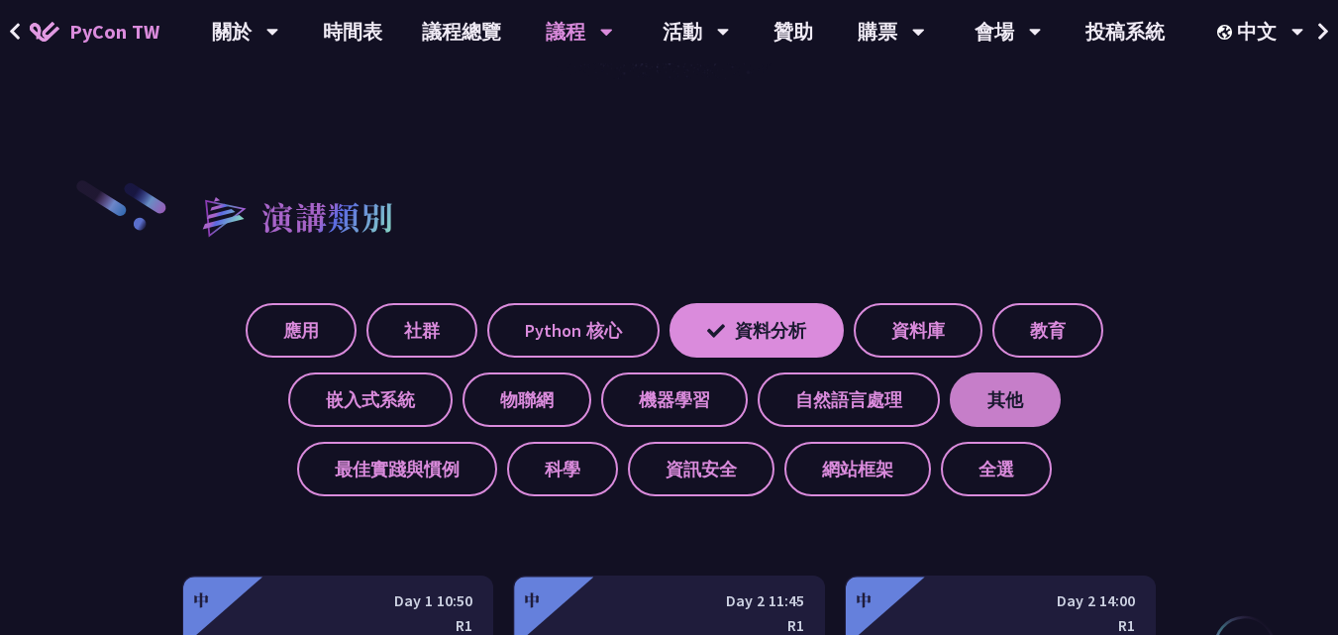
click at [1034, 399] on label "其他" at bounding box center [1005, 399] width 111 height 54
click at [0, 0] on input "其他" at bounding box center [0, 0] width 0 height 0
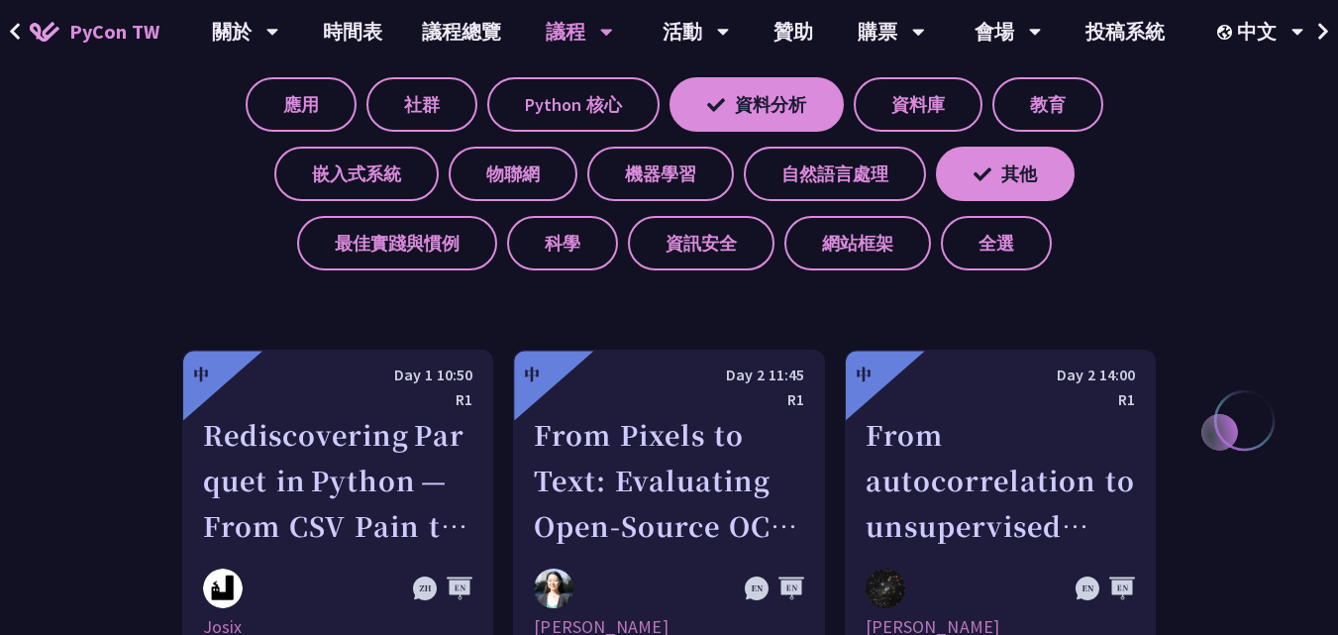
scroll to position [792, 0]
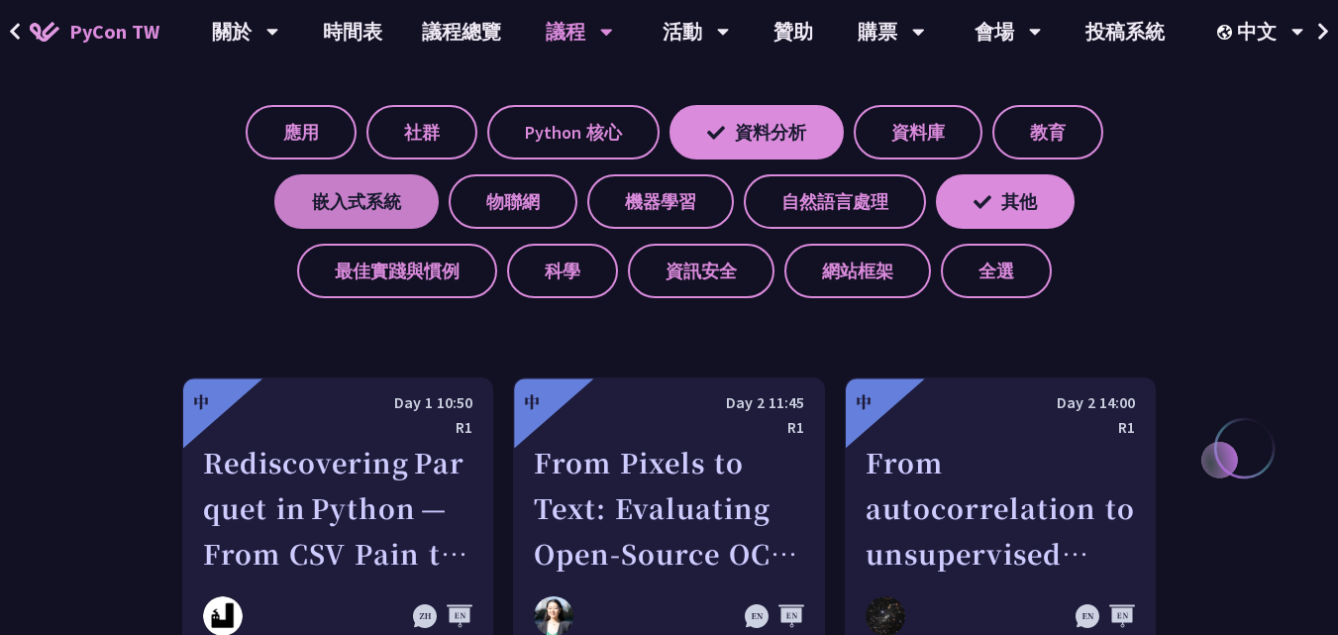
click at [406, 225] on label "嵌入式系統" at bounding box center [356, 201] width 164 height 54
click at [0, 0] on input "嵌入式系統" at bounding box center [0, 0] width 0 height 0
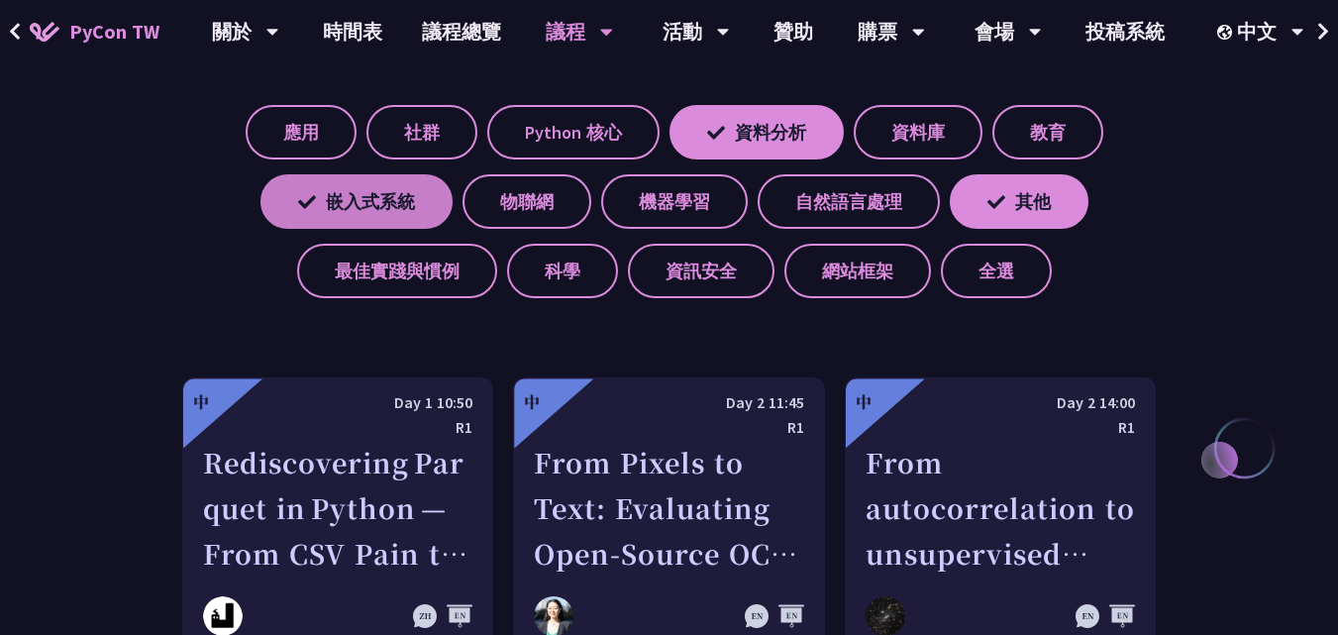
click at [424, 201] on label "嵌入式系統" at bounding box center [357, 201] width 192 height 54
click at [0, 0] on input "嵌入式系統" at bounding box center [0, 0] width 0 height 0
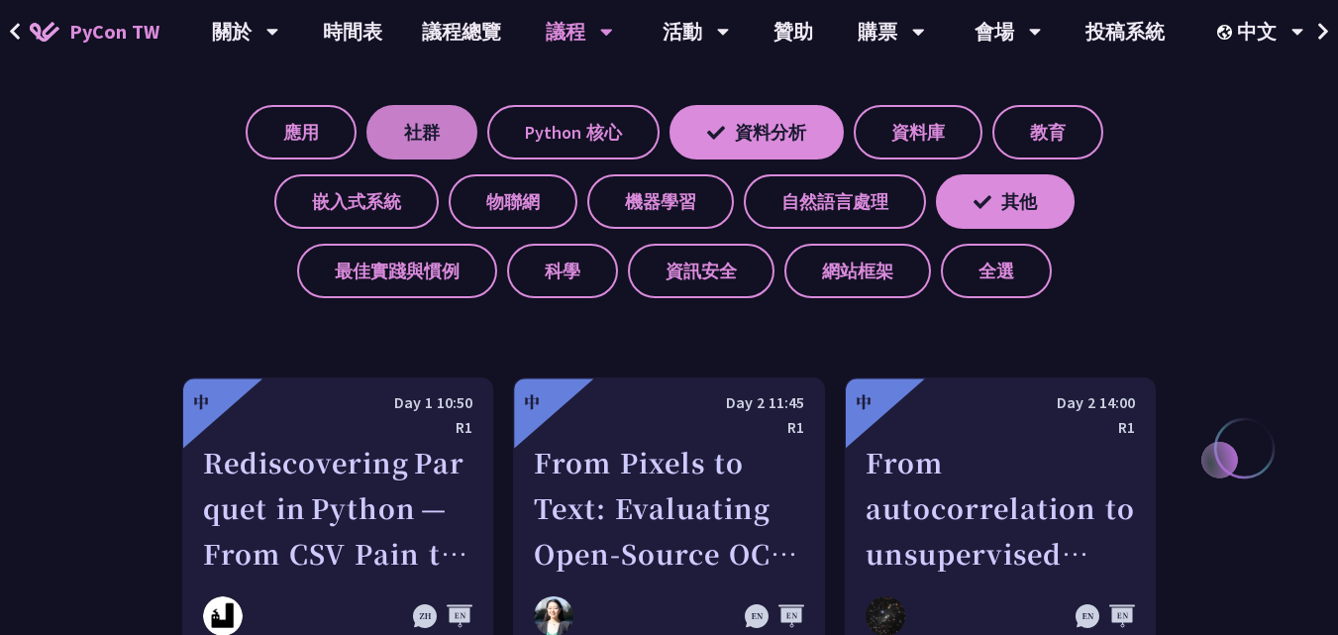
click at [447, 141] on label "社群" at bounding box center [422, 132] width 111 height 54
click at [0, 0] on input "社群" at bounding box center [0, 0] width 0 height 0
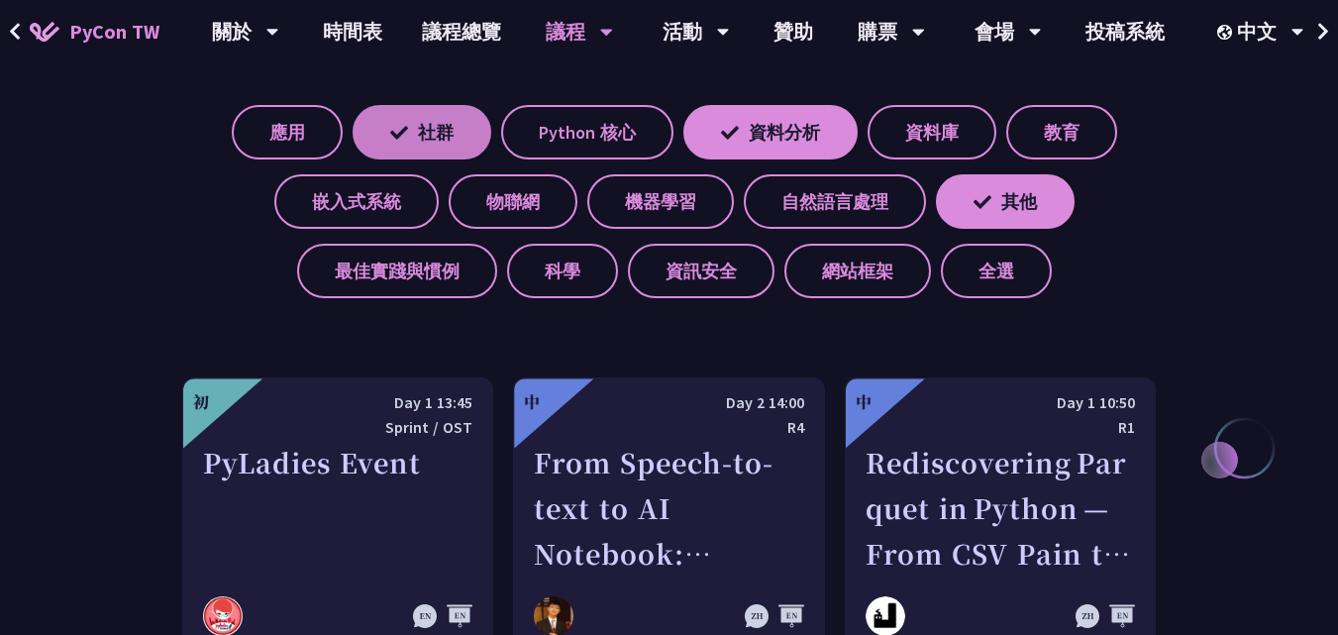
click at [447, 141] on label "社群" at bounding box center [422, 132] width 139 height 54
click at [0, 0] on input "社群" at bounding box center [0, 0] width 0 height 0
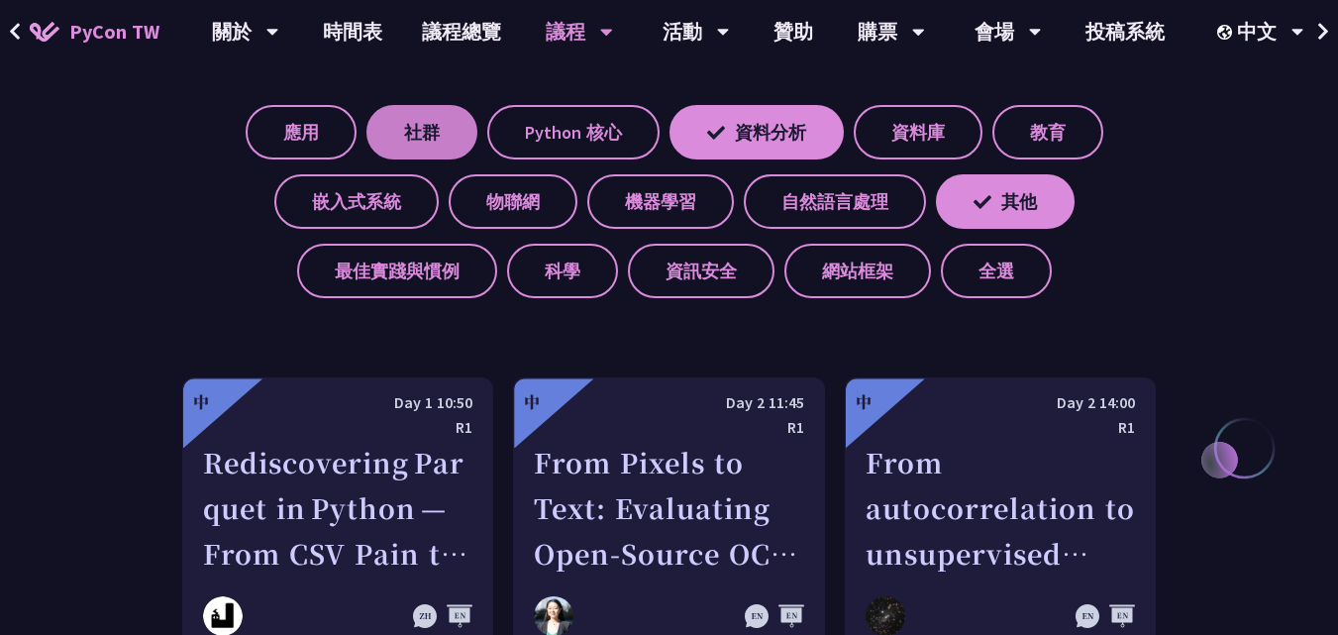
click at [449, 141] on label "社群" at bounding box center [422, 132] width 111 height 54
click at [0, 0] on input "社群" at bounding box center [0, 0] width 0 height 0
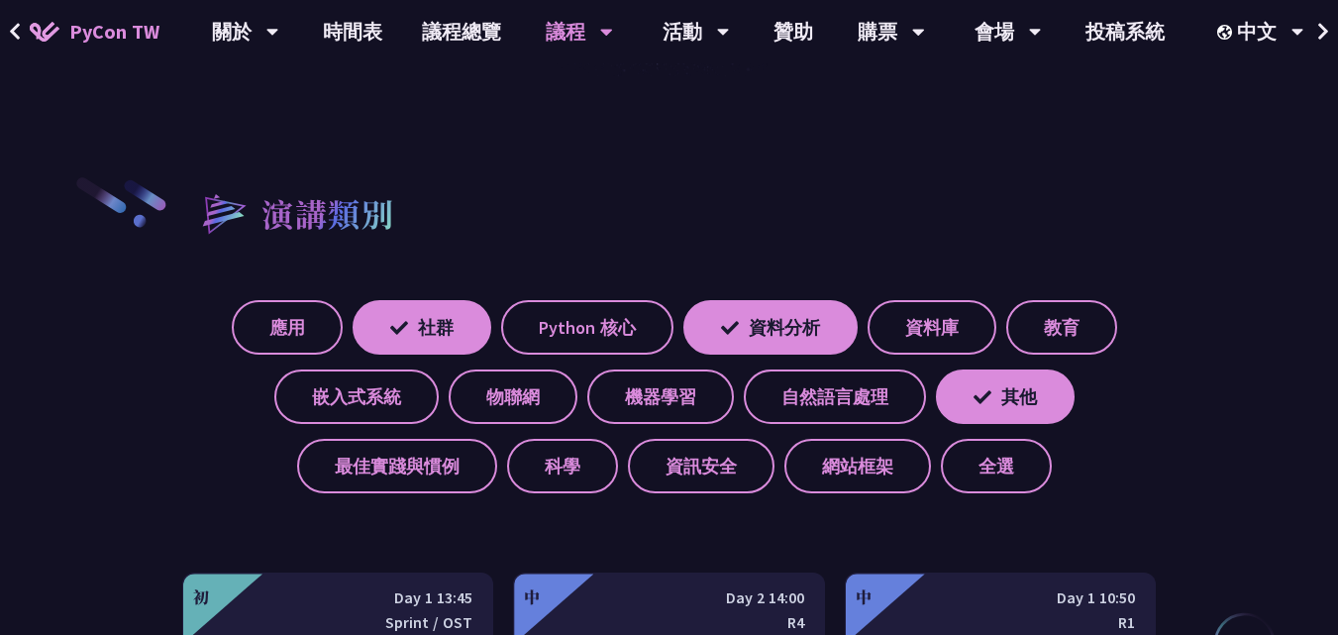
scroll to position [594, 0]
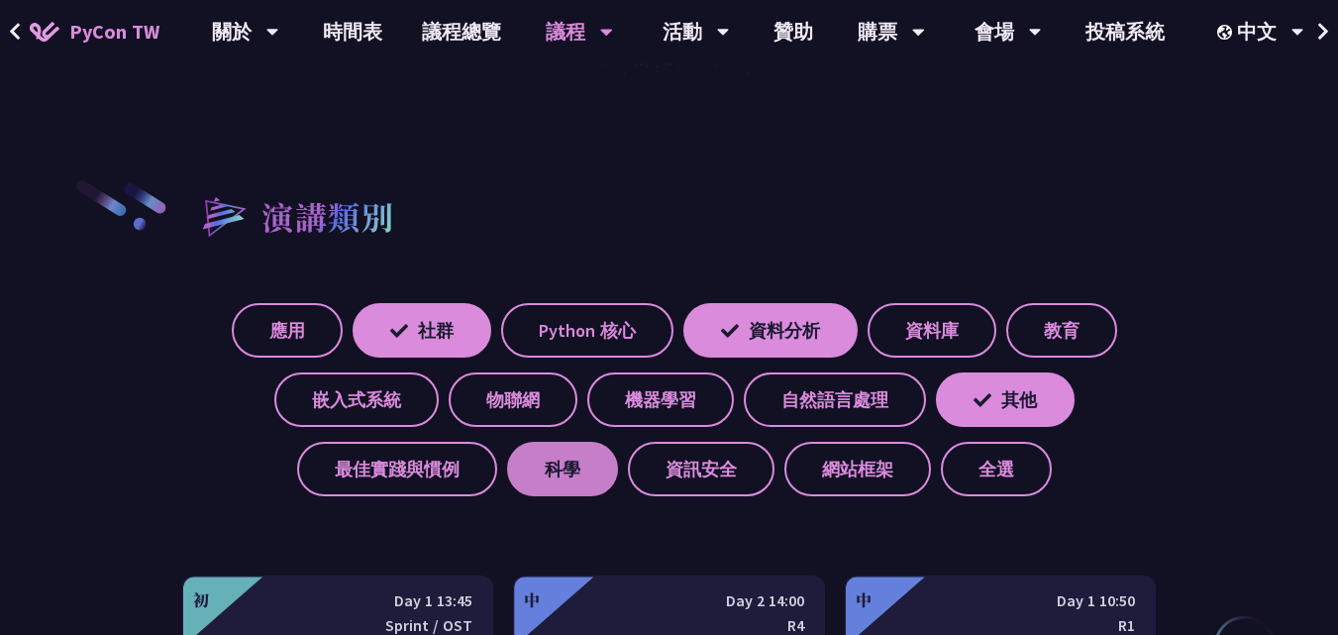
click at [583, 456] on label "科學" at bounding box center [562, 469] width 111 height 54
click at [0, 0] on input "科學" at bounding box center [0, 0] width 0 height 0
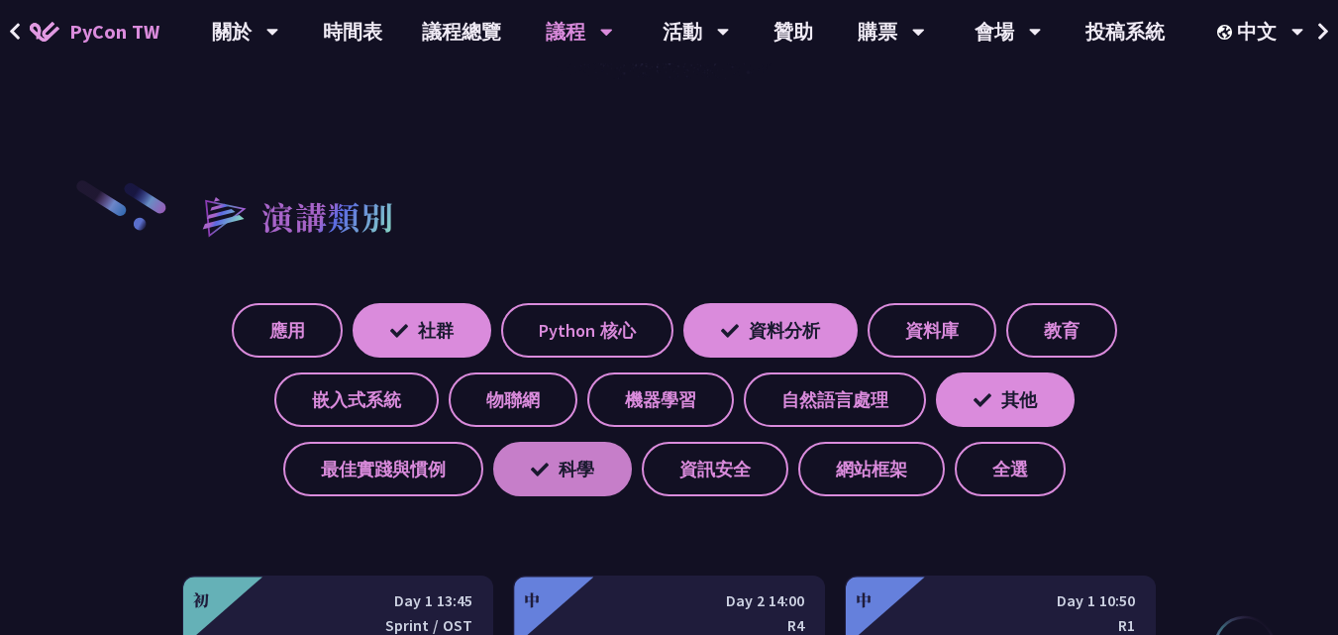
click at [577, 451] on label "科學" at bounding box center [562, 469] width 139 height 54
click at [0, 0] on input "科學" at bounding box center [0, 0] width 0 height 0
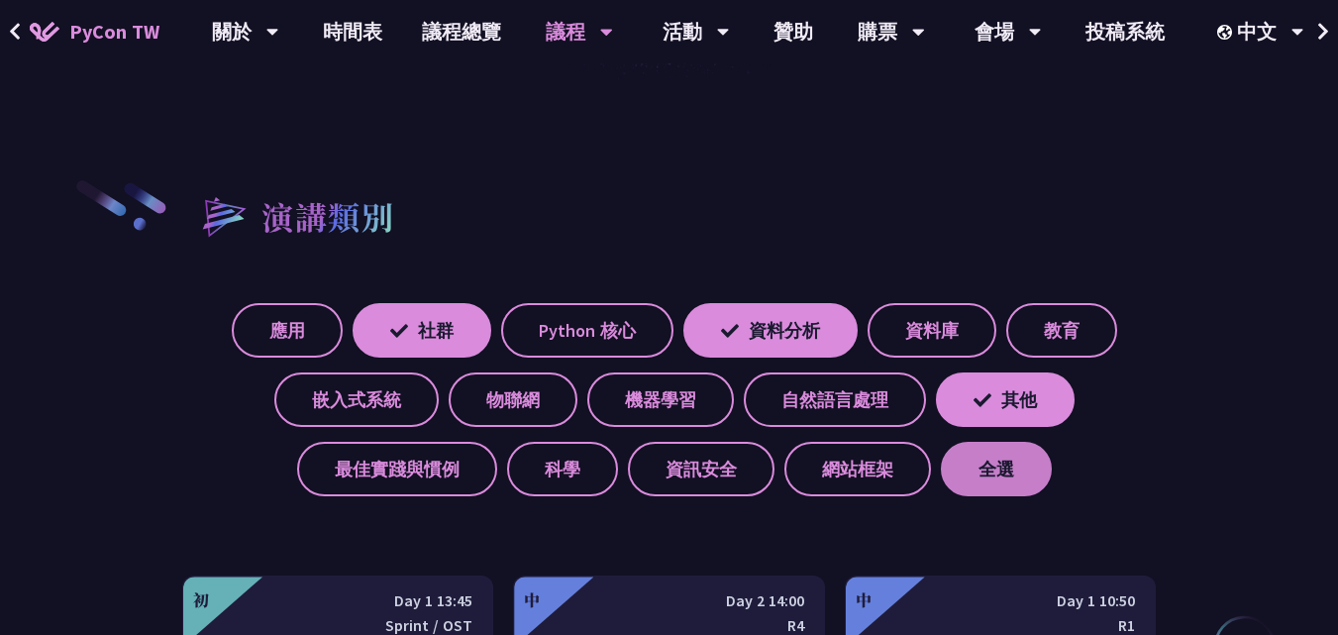
click at [1018, 467] on label "全選" at bounding box center [996, 469] width 111 height 54
click at [0, 0] on input "全選" at bounding box center [0, 0] width 0 height 0
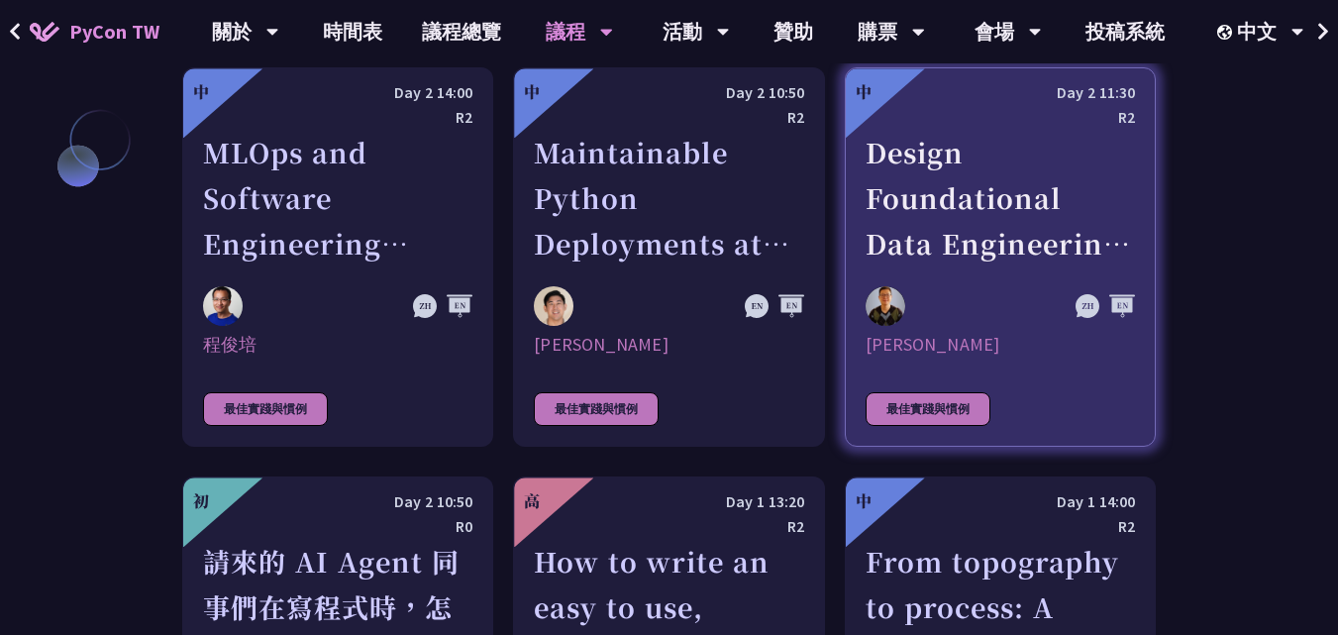
scroll to position [5123, 0]
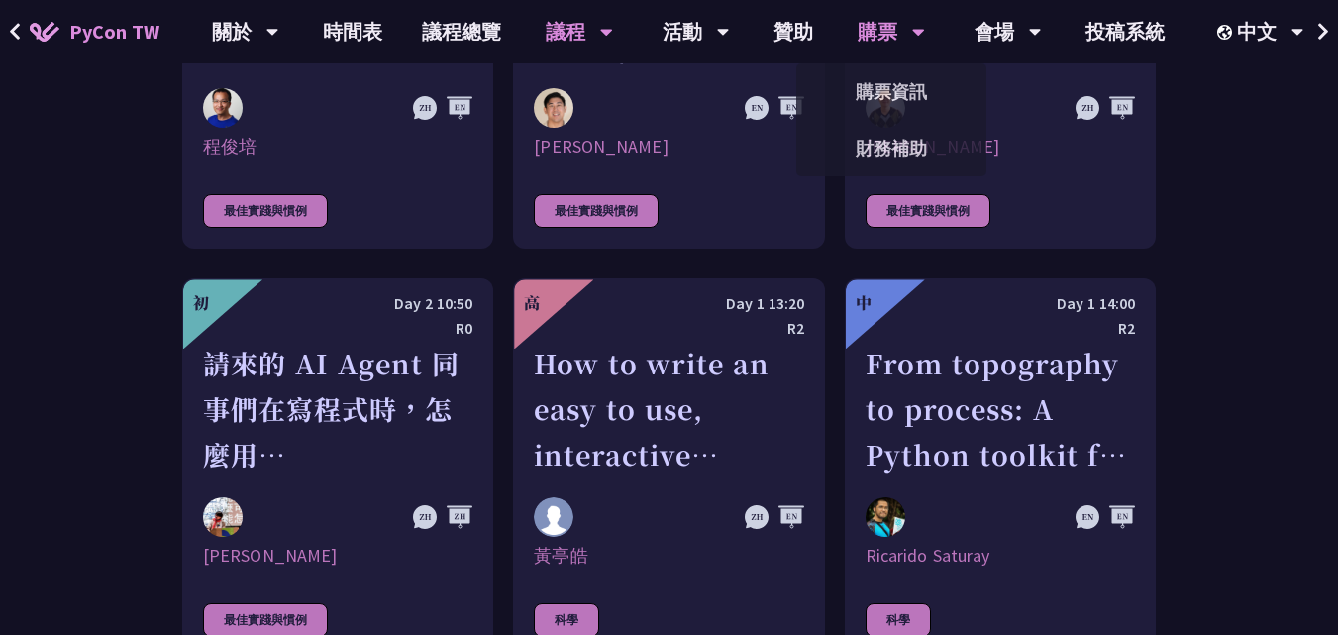
click at [917, 23] on icon at bounding box center [918, 32] width 13 height 20
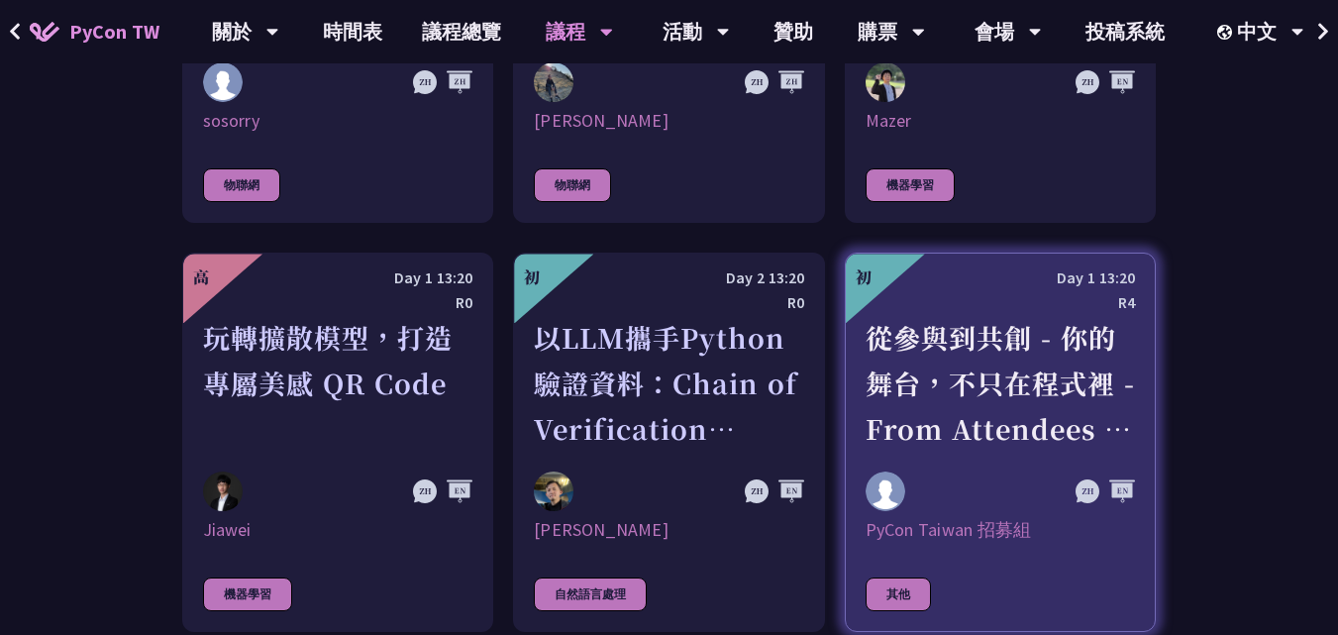
scroll to position [4826, 0]
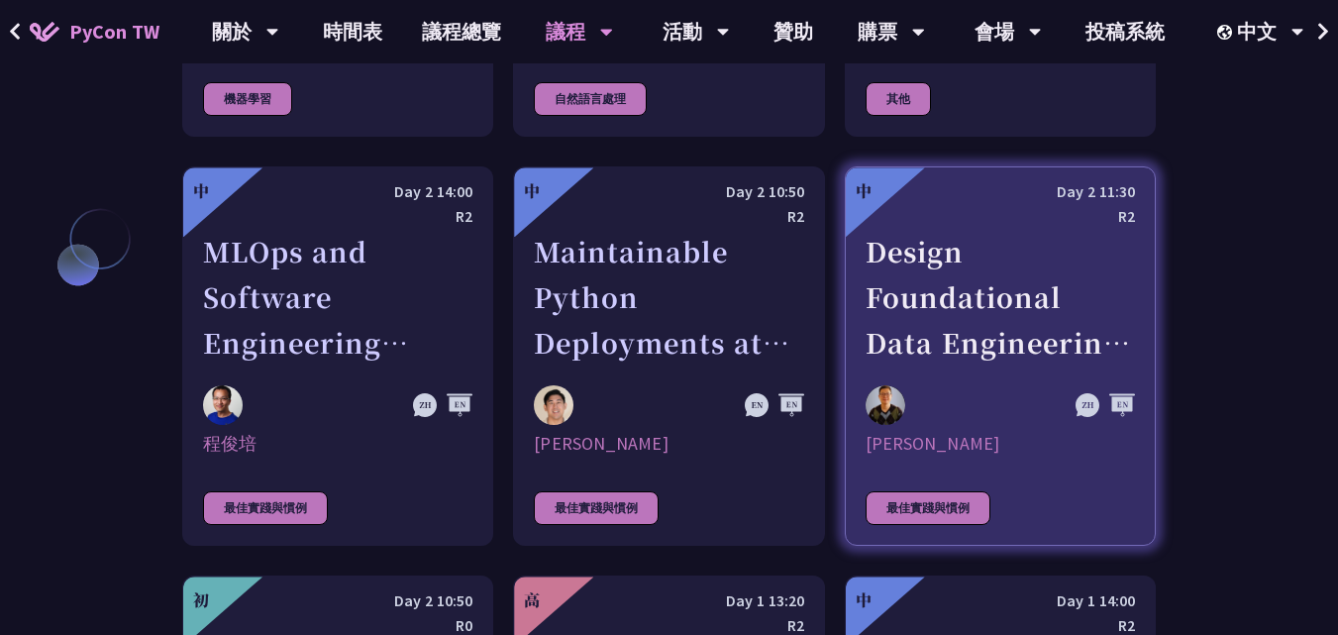
click at [931, 269] on div "Design Foundational Data Engineering Observability" at bounding box center [1000, 297] width 269 height 137
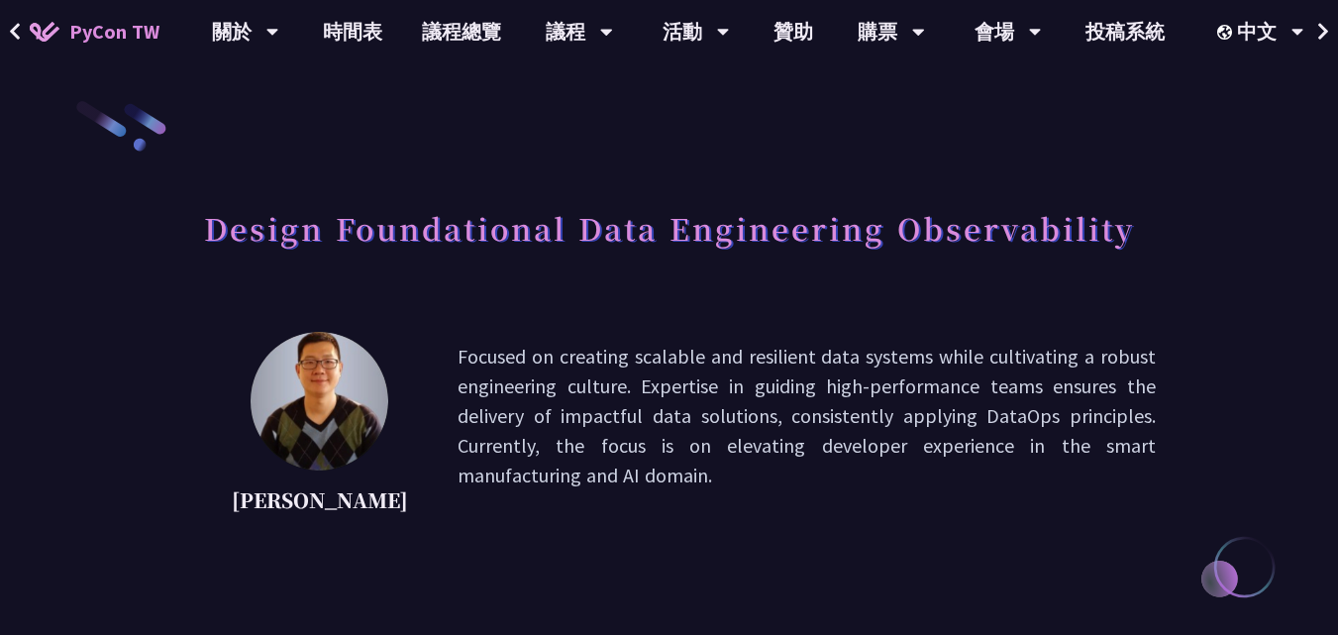
click at [395, 216] on h1 "Design Foundational Data Engineering Observability" at bounding box center [669, 227] width 931 height 59
click at [461, 234] on h1 "Design Foundational Data Engineering Observability" at bounding box center [669, 227] width 931 height 59
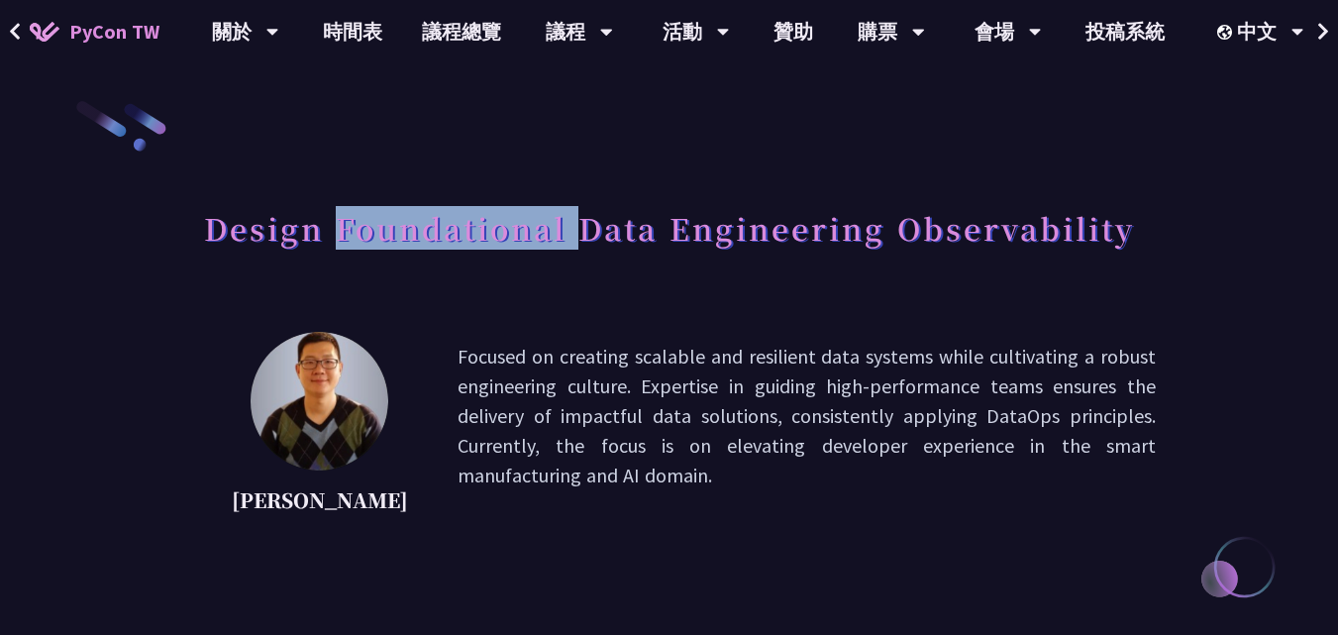
click at [461, 234] on h1 "Design Foundational Data Engineering Observability" at bounding box center [669, 227] width 931 height 59
click at [568, 247] on h1 "Design Foundational Data Engineering Observability" at bounding box center [669, 227] width 931 height 59
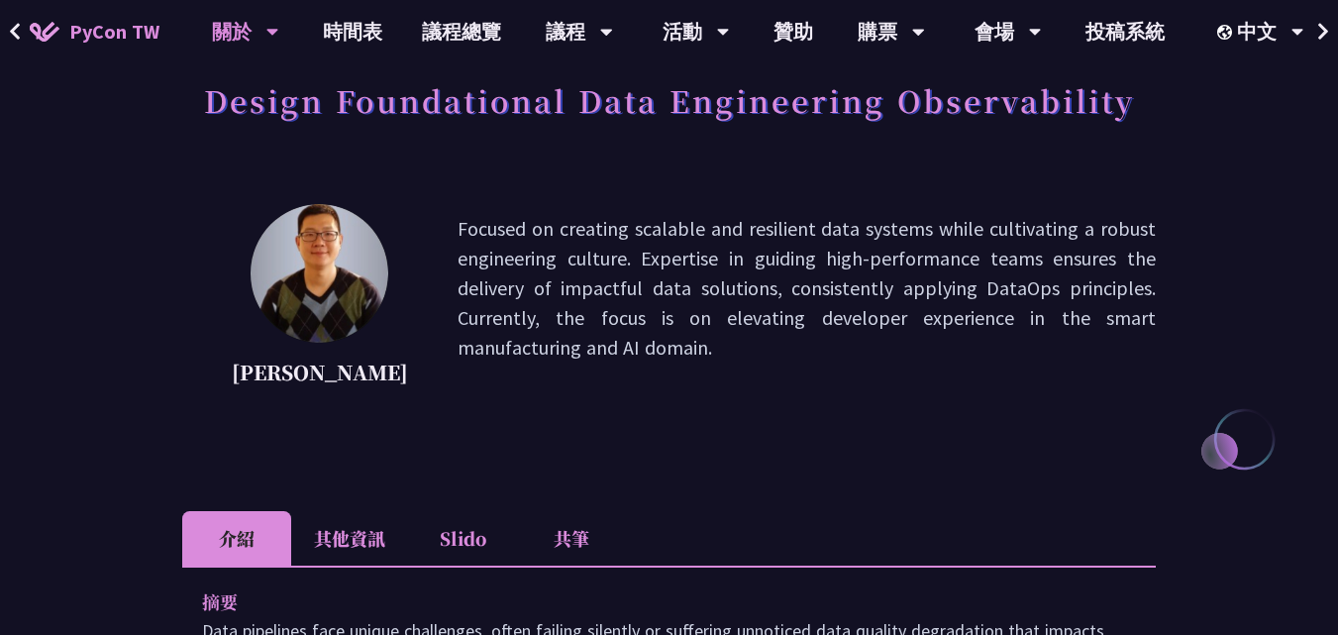
scroll to position [99, 0]
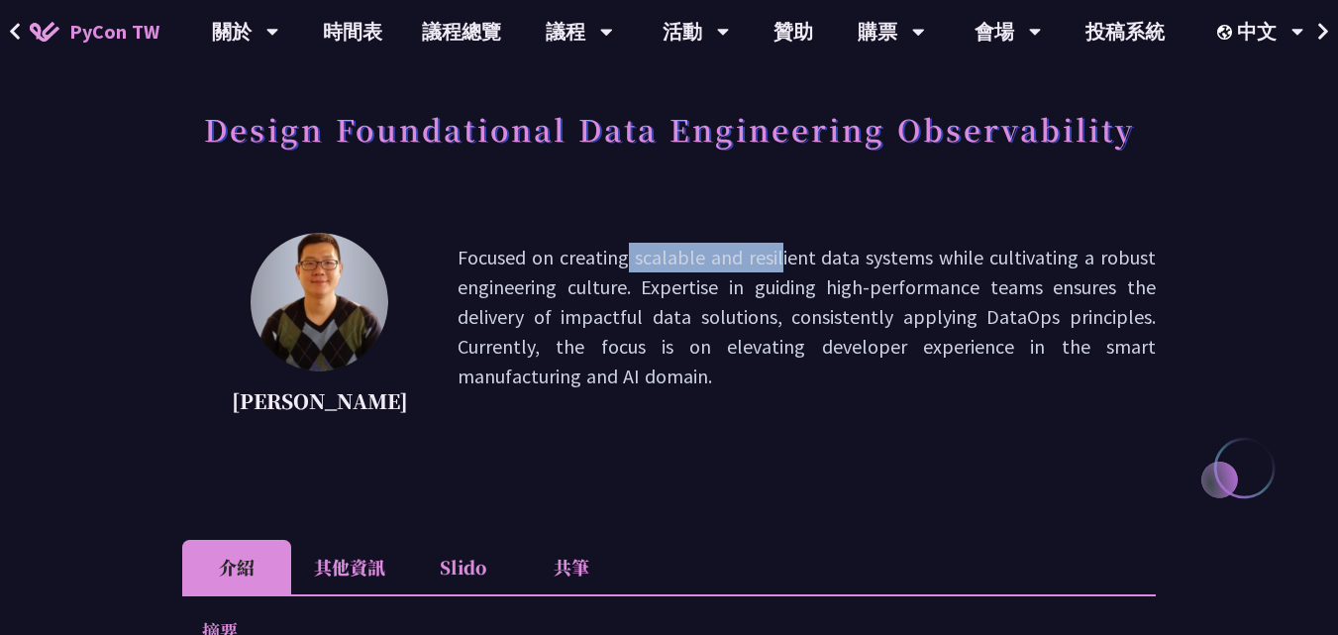
drag, startPoint x: 437, startPoint y: 262, endPoint x: 620, endPoint y: 259, distance: 183.3
click at [620, 259] on p "Focused on creating scalable and resilient data systems while cultivating a rob…" at bounding box center [807, 332] width 698 height 178
click at [613, 290] on p "Focused on creating scalable and resilient data systems while cultivating a rob…" at bounding box center [807, 332] width 698 height 178
click at [630, 262] on p "Focused on creating scalable and resilient data systems while cultivating a rob…" at bounding box center [807, 332] width 698 height 178
click at [631, 260] on p "Focused on creating scalable and resilient data systems while cultivating a rob…" at bounding box center [807, 332] width 698 height 178
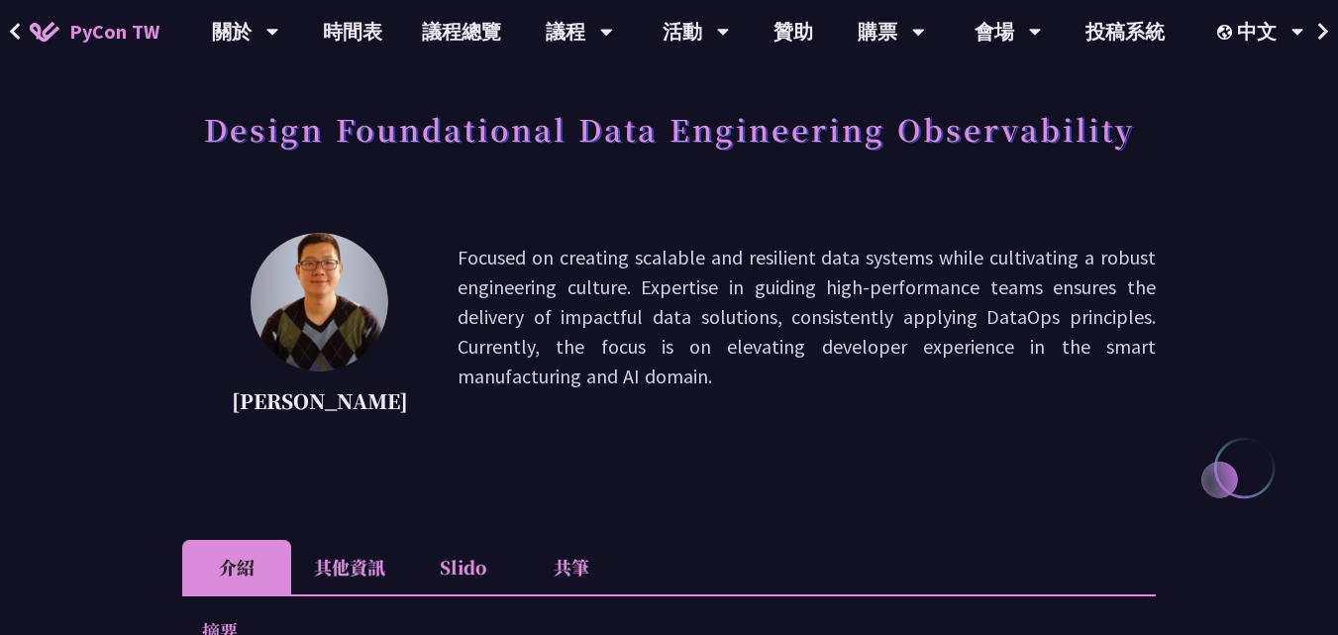
click at [635, 249] on p "Focused on creating scalable and resilient data systems while cultivating a rob…" at bounding box center [807, 332] width 698 height 178
click at [750, 269] on p "Focused on creating scalable and resilient data systems while cultivating a rob…" at bounding box center [807, 332] width 698 height 178
click at [749, 264] on p "Focused on creating scalable and resilient data systems while cultivating a rob…" at bounding box center [807, 332] width 698 height 178
click at [851, 265] on p "Focused on creating scalable and resilient data systems while cultivating a rob…" at bounding box center [807, 332] width 698 height 178
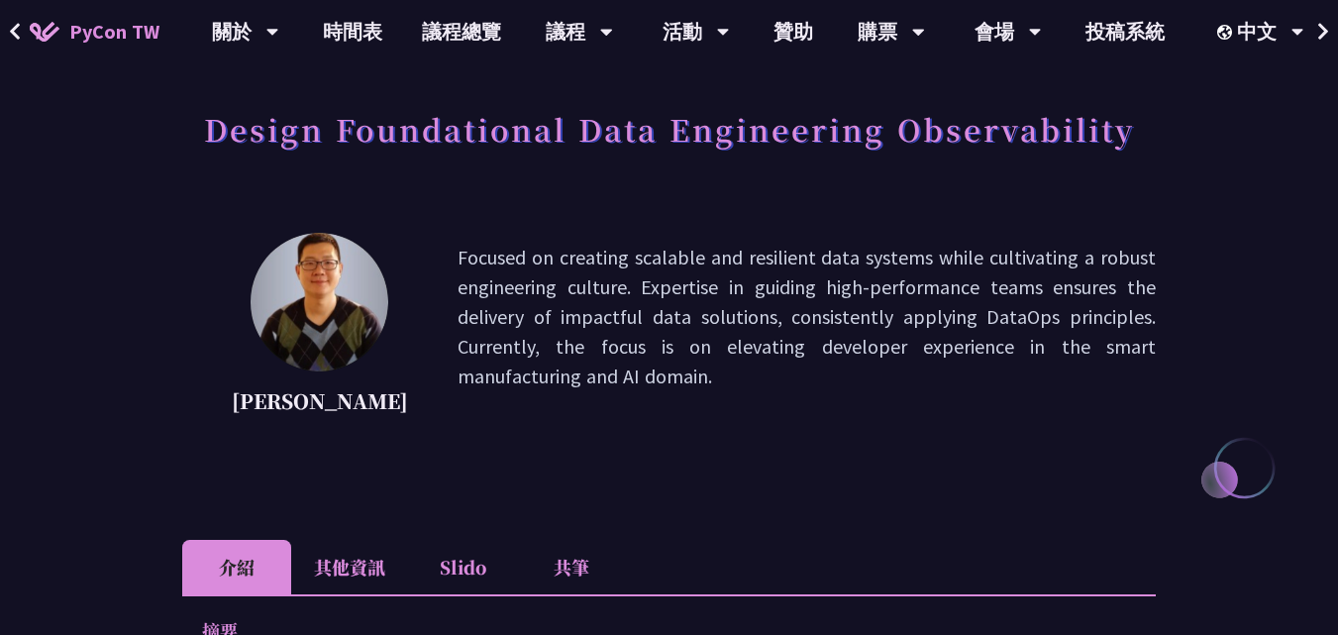
click at [829, 263] on p "Focused on creating scalable and resilient data systems while cultivating a rob…" at bounding box center [807, 332] width 698 height 178
click at [885, 237] on div "[PERSON_NAME] Focused on creating scalable and resilient data systems while cul…" at bounding box center [669, 332] width 974 height 198
click at [888, 245] on p "Focused on creating scalable and resilient data systems while cultivating a rob…" at bounding box center [807, 332] width 698 height 178
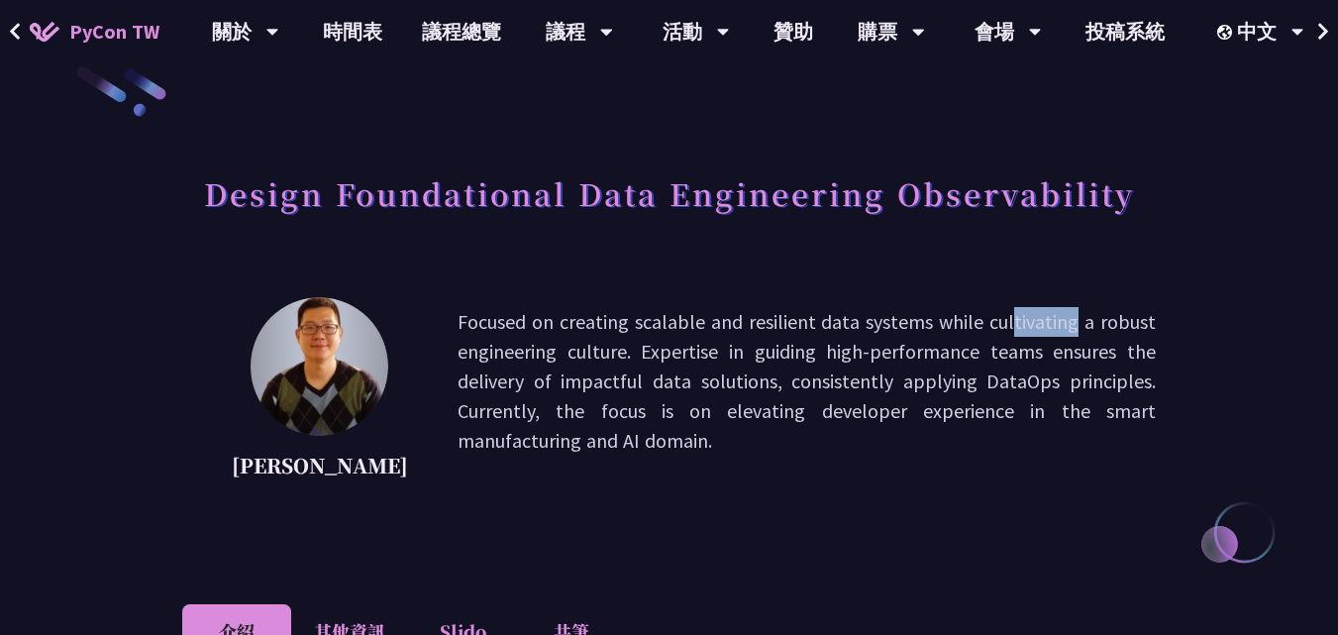
scroll to position [0, 0]
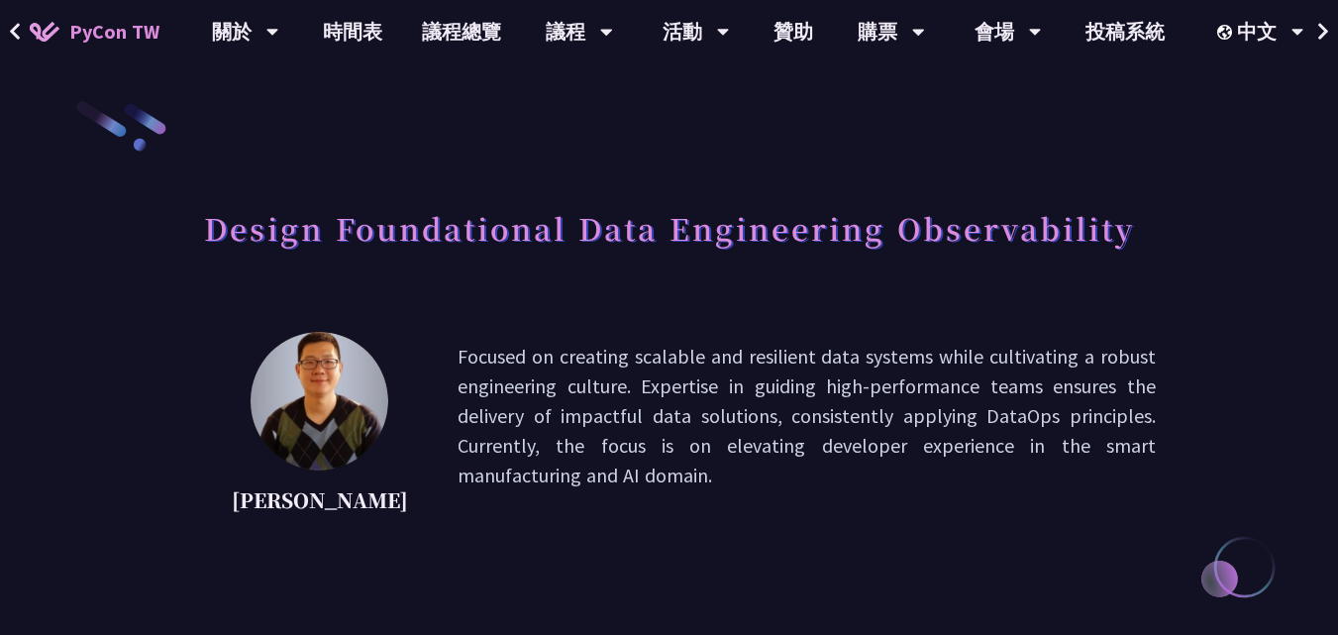
click at [528, 468] on p "Focused on creating scalable and resilient data systems while cultivating a rob…" at bounding box center [807, 431] width 698 height 178
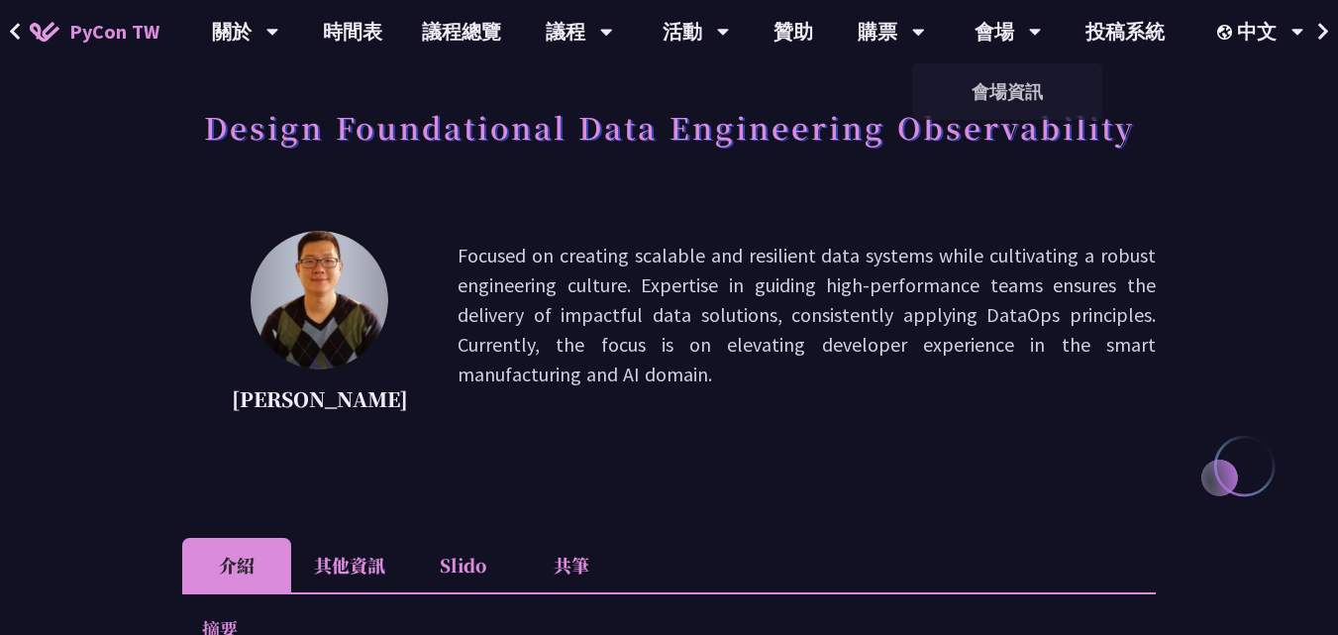
scroll to position [99, 0]
